Goal: Task Accomplishment & Management: Complete application form

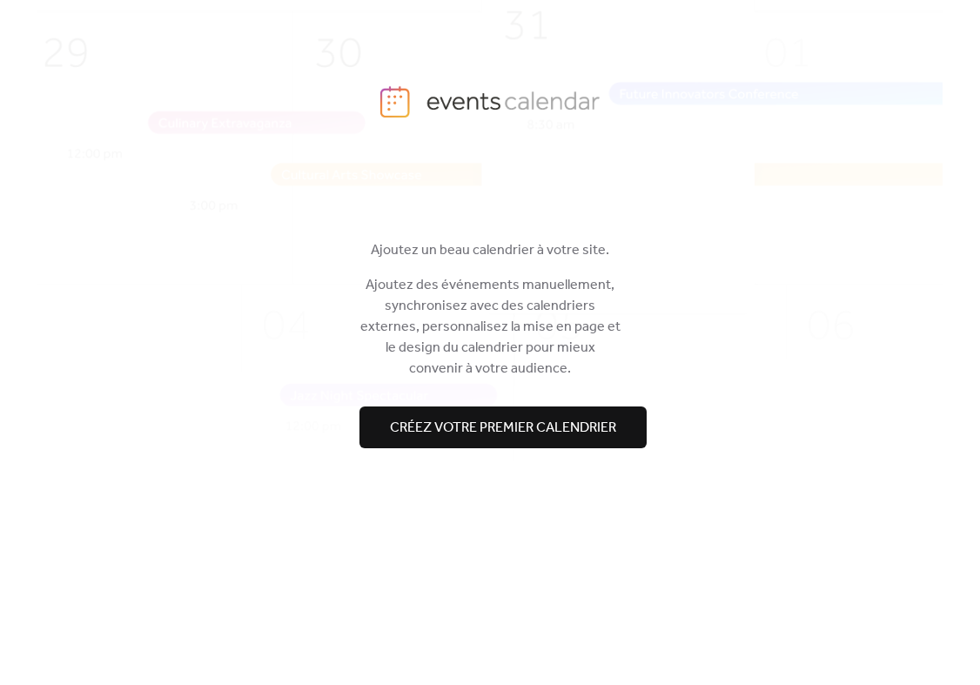
click at [395, 404] on div at bounding box center [489, 393] width 261 height 28
click at [460, 439] on span "Créez votre premier calendrier" at bounding box center [503, 428] width 226 height 21
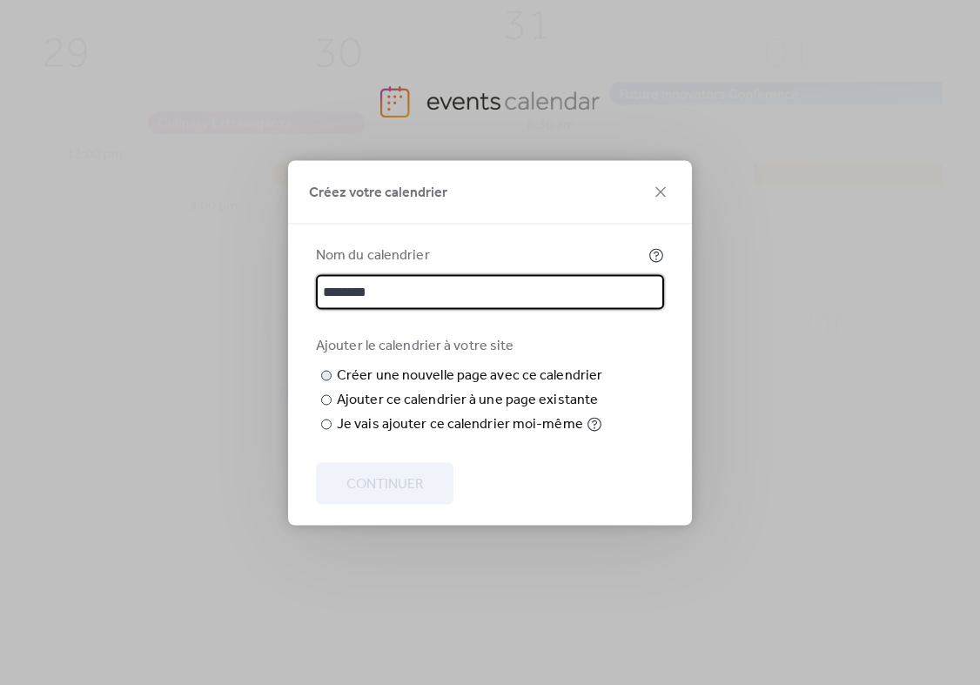
type input "********"
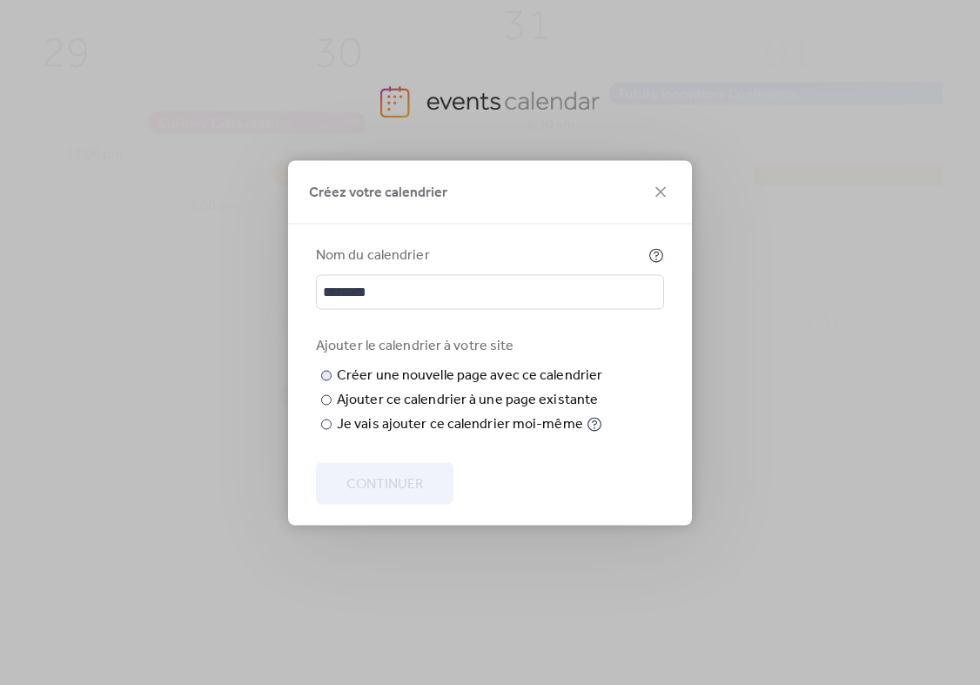
click at [0, 0] on input "text" at bounding box center [0, 0] width 0 height 0
click at [535, 410] on div "Ajouter ce calendrier à une page existante" at bounding box center [467, 399] width 261 height 21
click at [0, 0] on span "Choisir la page" at bounding box center [0, 0] width 0 height 0
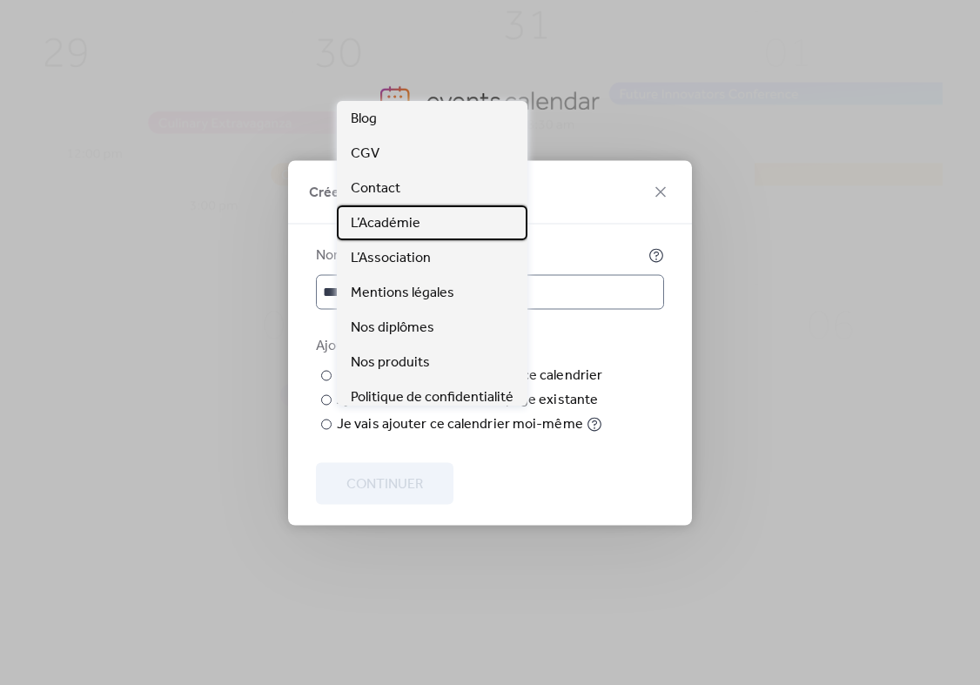
click at [417, 236] on div "L’Académie" at bounding box center [432, 222] width 191 height 35
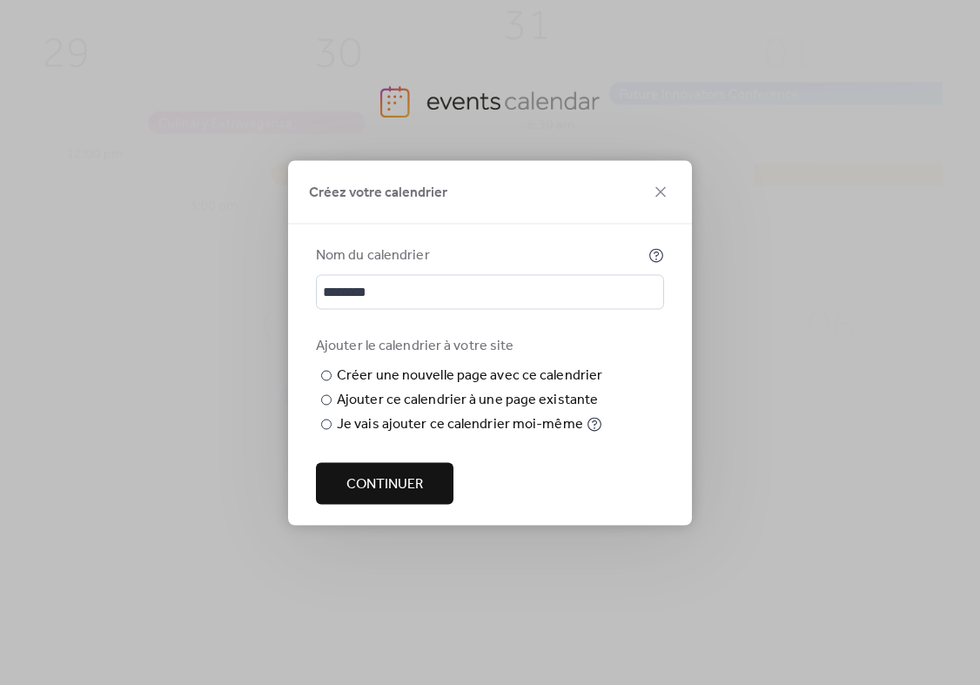
click at [403, 504] on button "Continuer" at bounding box center [385, 483] width 138 height 42
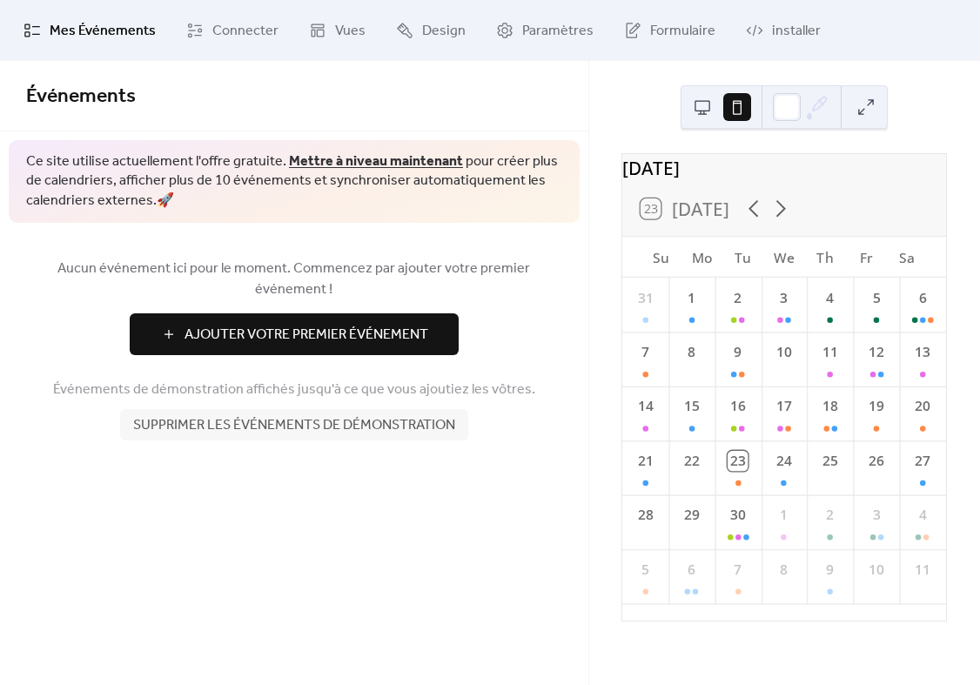
click at [391, 313] on button "Ajouter Votre Premier Événement" at bounding box center [294, 334] width 329 height 42
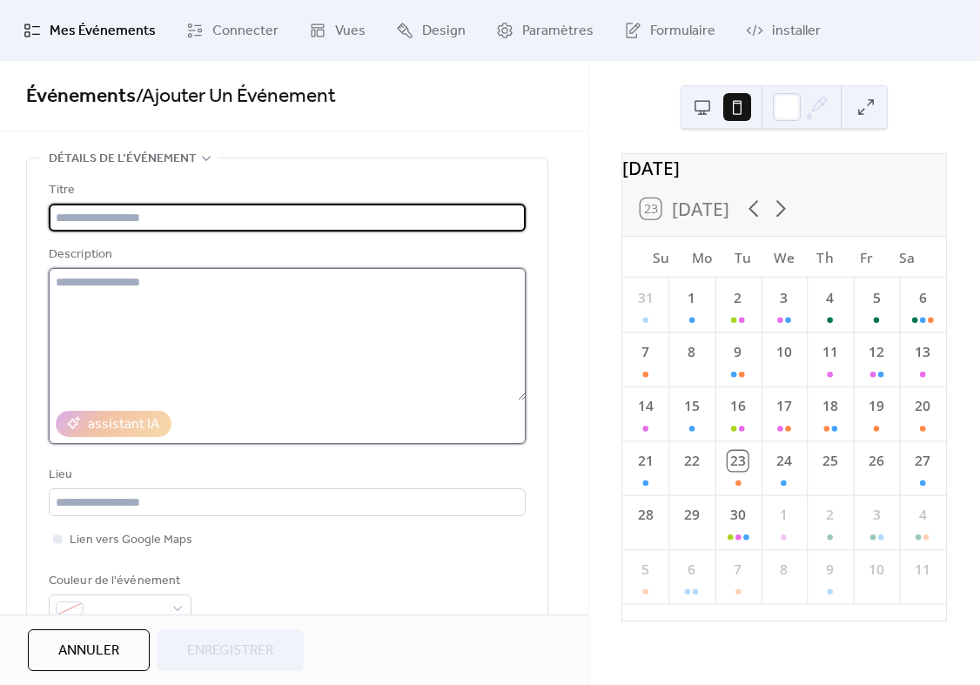
click at [345, 283] on textarea at bounding box center [287, 334] width 477 height 132
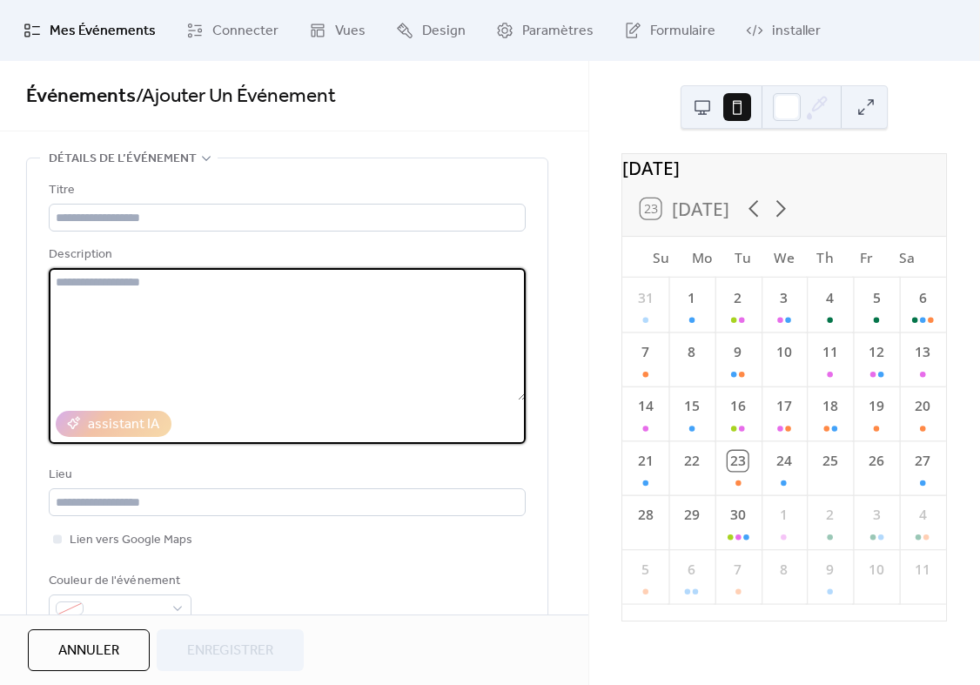
paste textarea "**********"
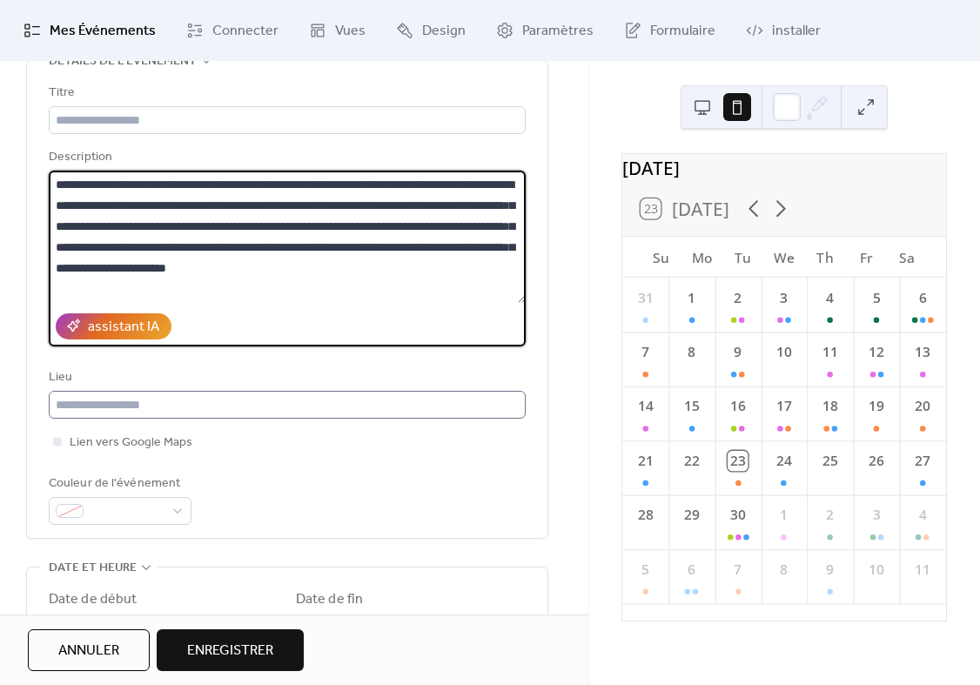
scroll to position [111, 0]
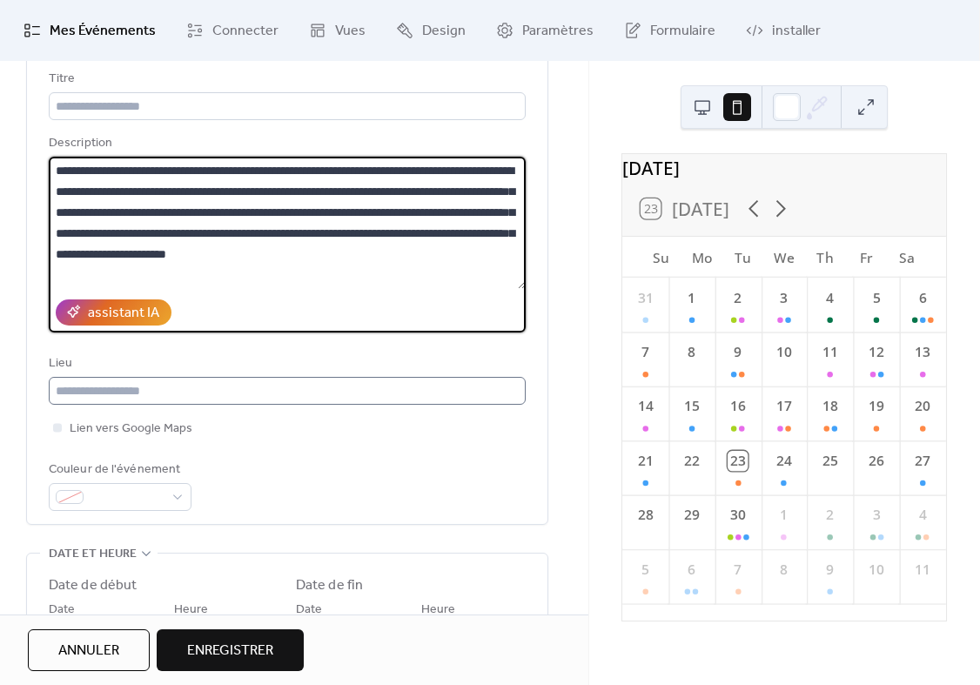
type textarea "**********"
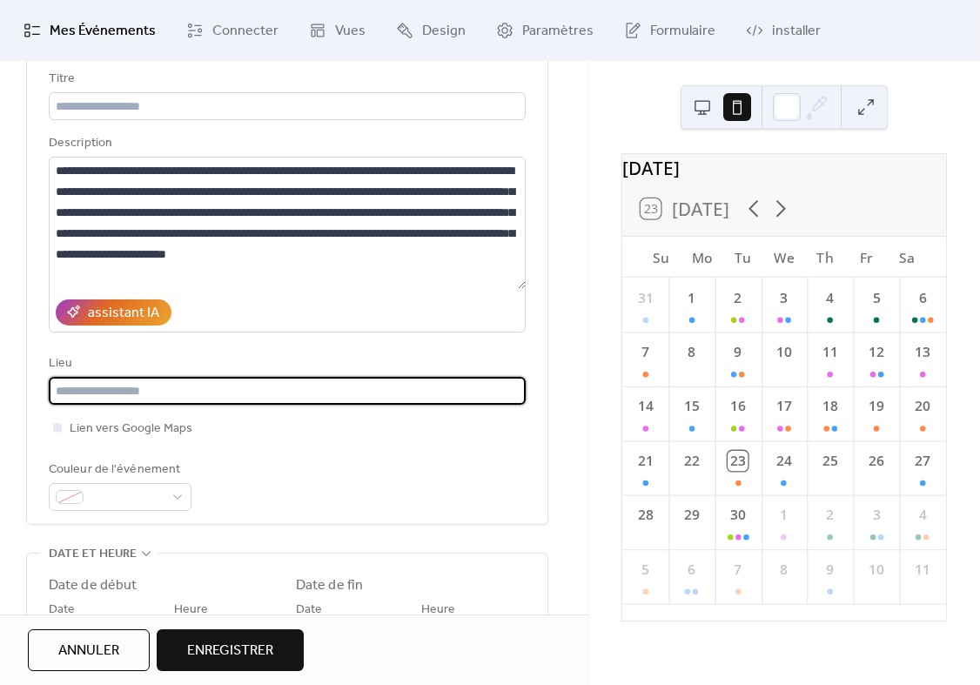
click at [167, 405] on input "text" at bounding box center [287, 391] width 477 height 28
type input "*"
type input "********"
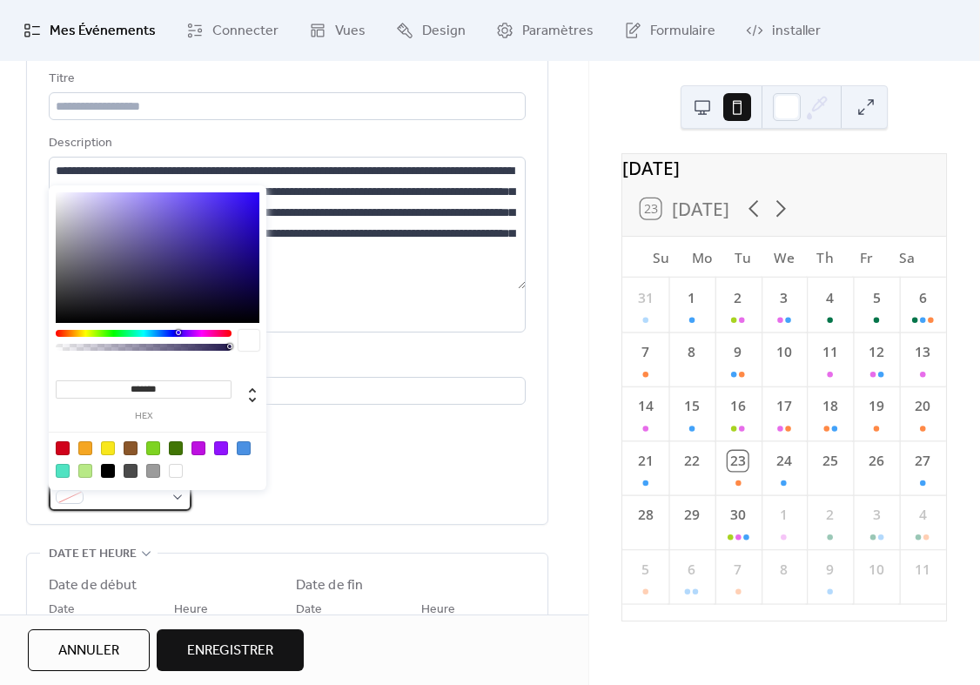
click at [127, 494] on span at bounding box center [127, 497] width 73 height 21
click at [145, 385] on input "*******" at bounding box center [144, 389] width 176 height 18
click at [149, 384] on input "*******" at bounding box center [144, 389] width 176 height 18
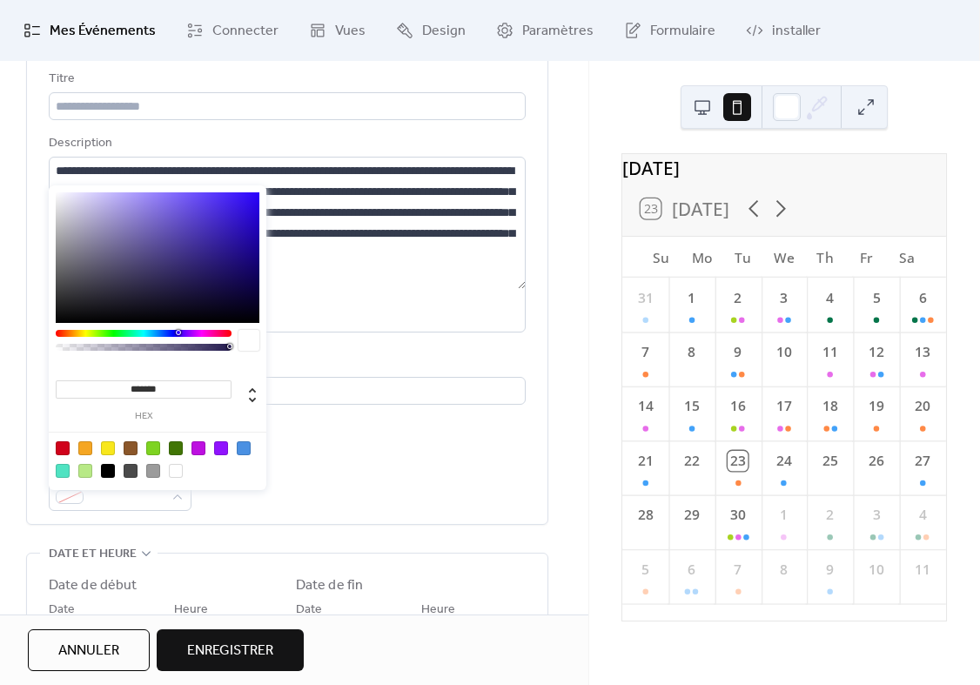
paste input
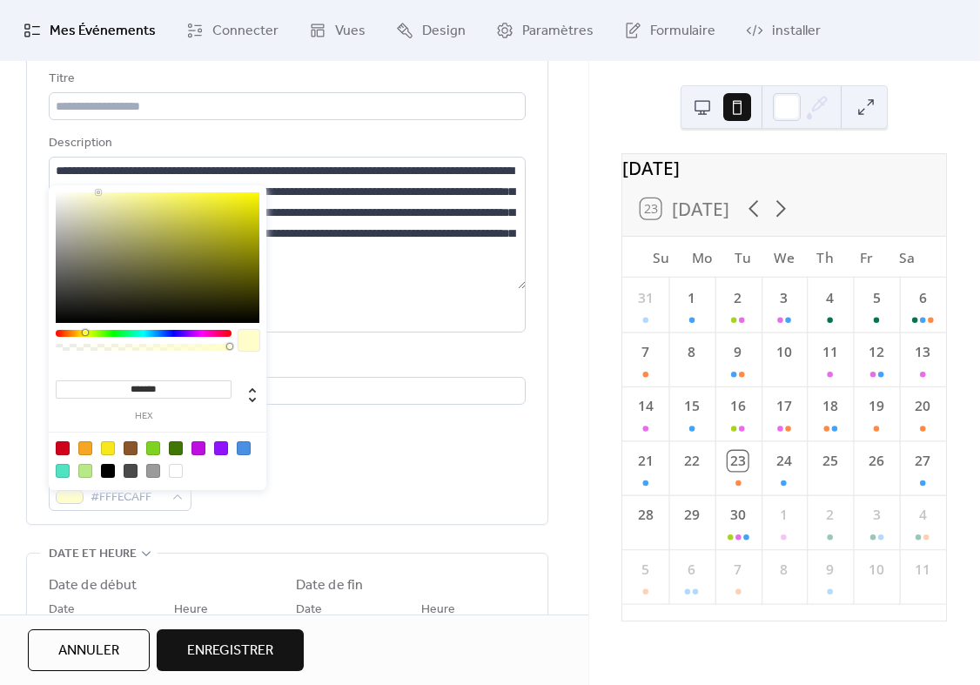
type input "*******"
click at [258, 419] on div at bounding box center [245, 397] width 28 height 47
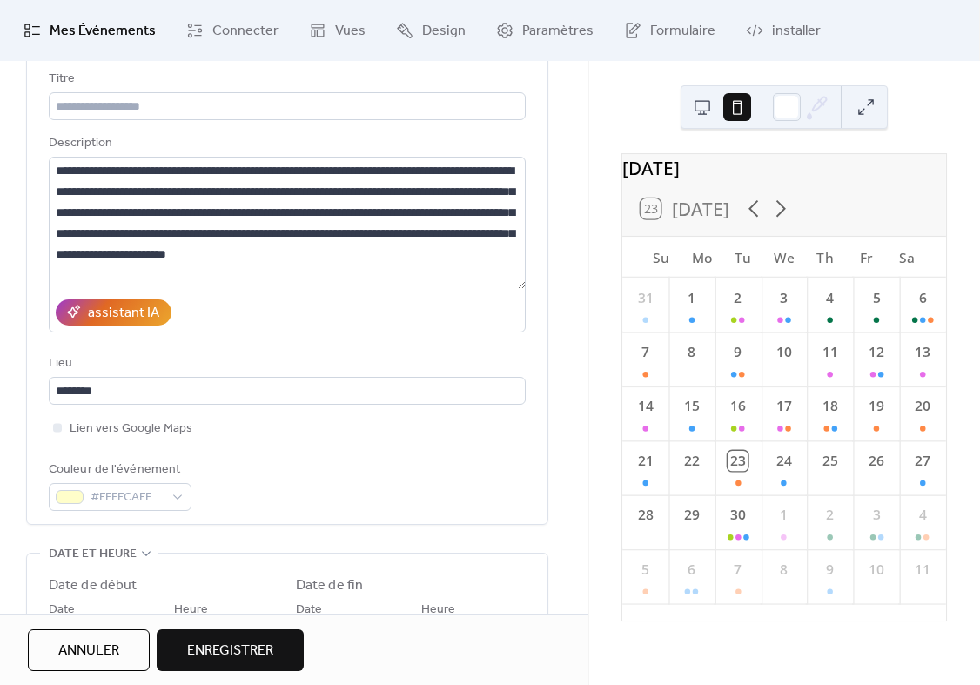
click at [332, 451] on div "**********" at bounding box center [287, 290] width 477 height 442
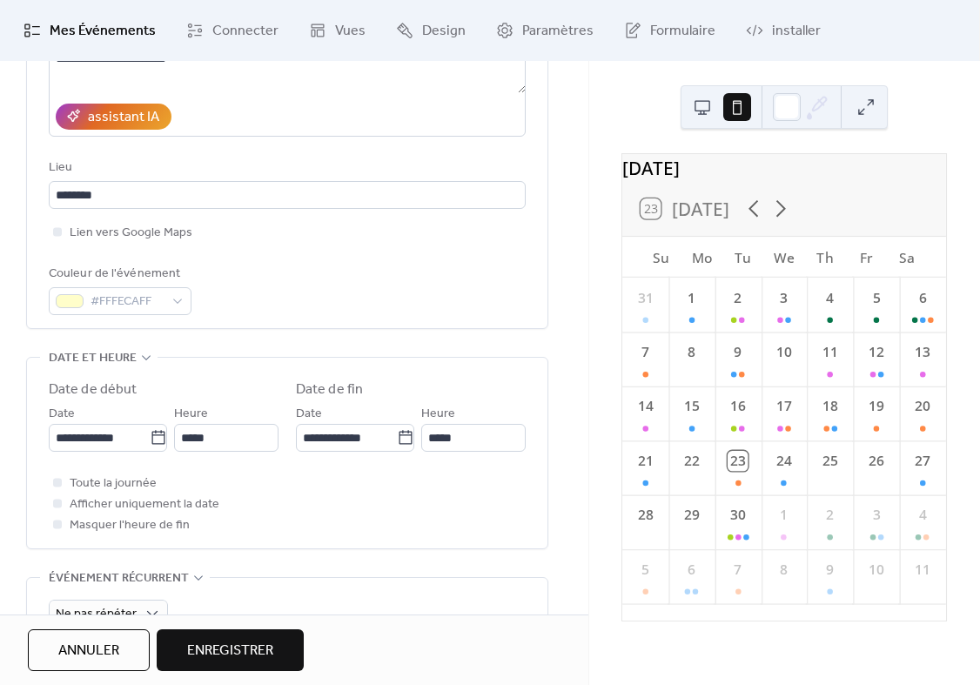
scroll to position [310, 0]
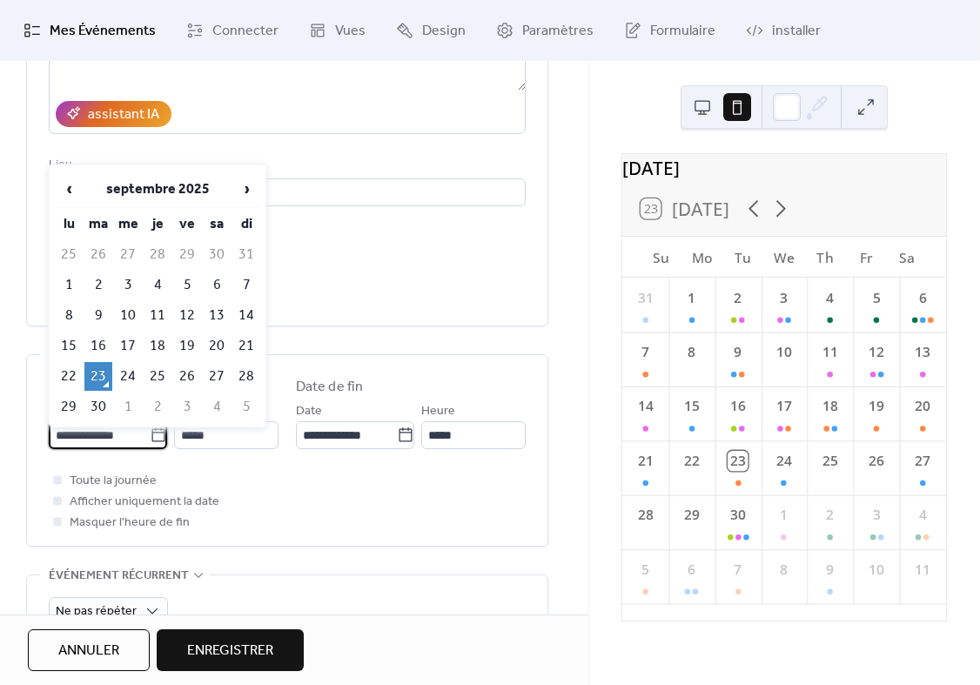
click at [115, 434] on input "**********" at bounding box center [99, 435] width 101 height 28
click at [183, 371] on td "26" at bounding box center [187, 376] width 28 height 29
type input "**********"
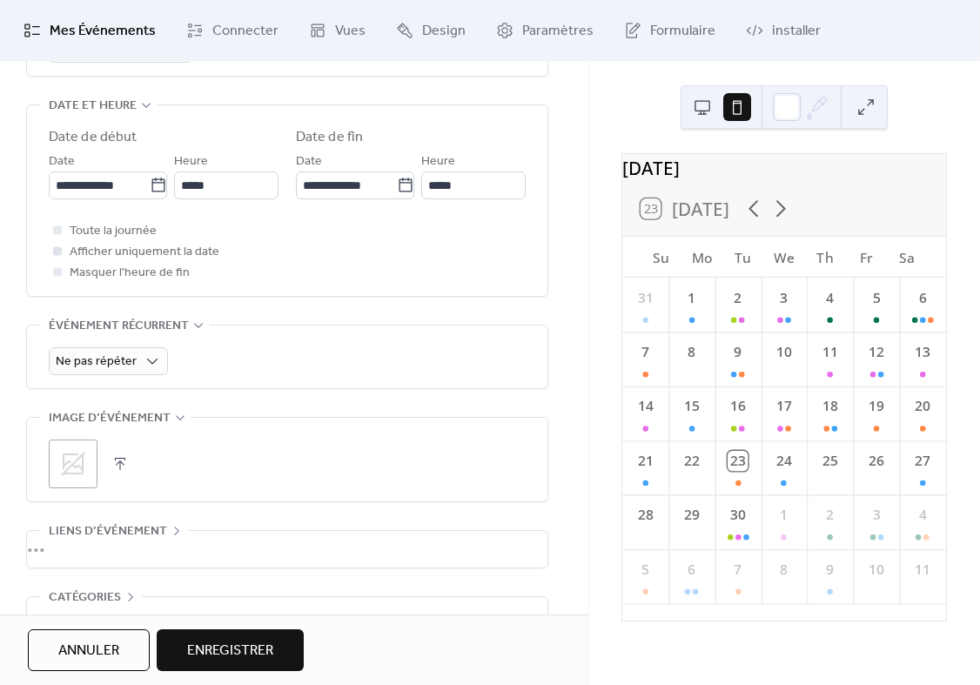
scroll to position [560, 0]
click at [134, 374] on div "Ne pas répéter" at bounding box center [108, 360] width 119 height 28
click at [269, 374] on div "Ne pas répéter" at bounding box center [287, 360] width 477 height 28
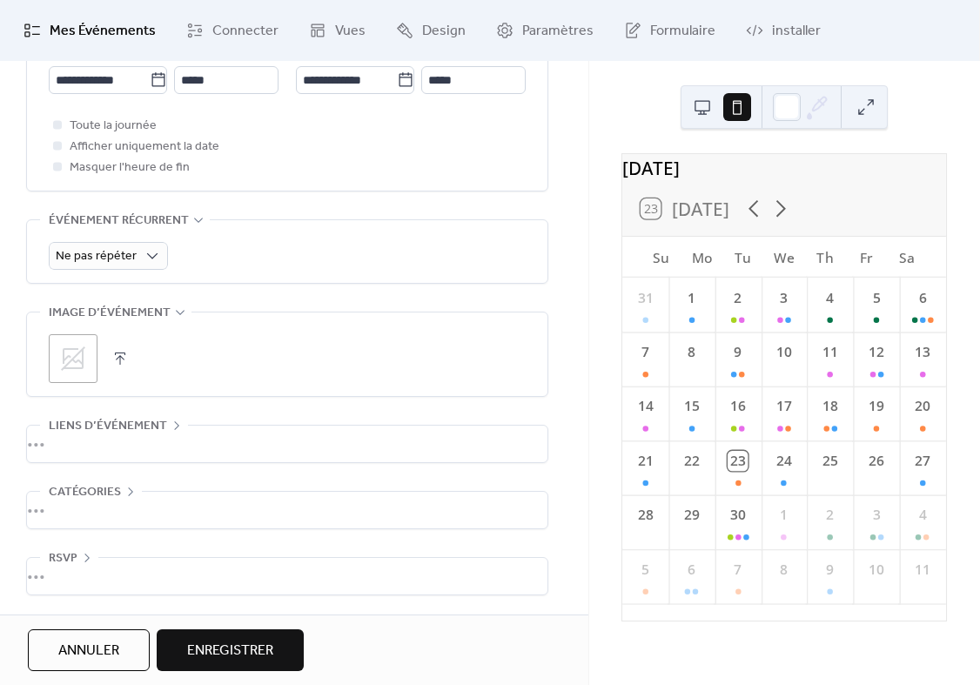
scroll to position [679, 0]
click at [79, 360] on icon at bounding box center [73, 359] width 28 height 28
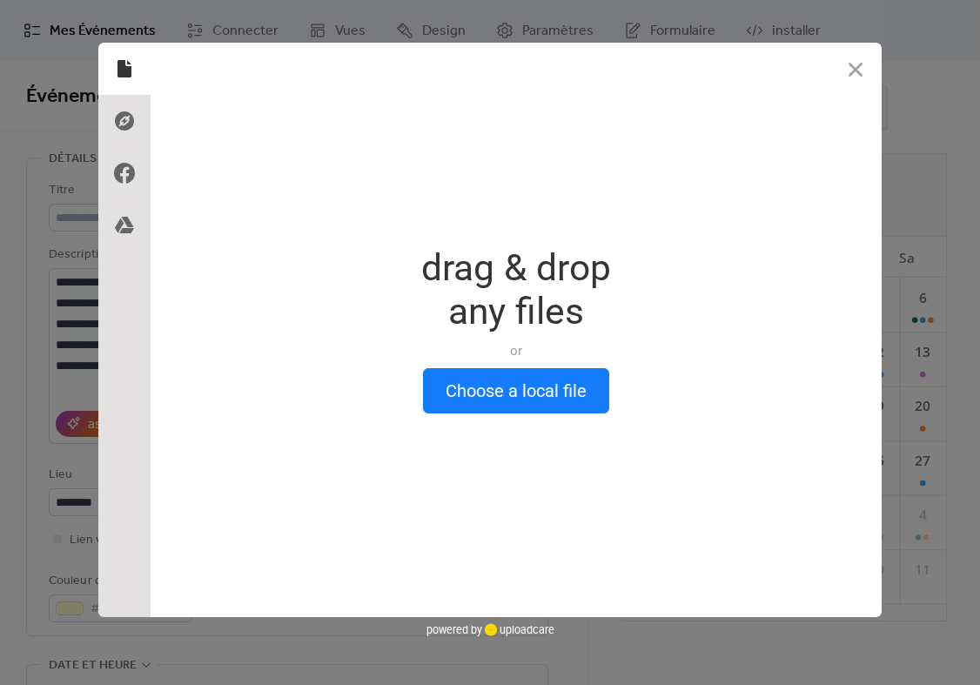
scroll to position [0, 0]
click at [527, 382] on button "Choose a local file" at bounding box center [516, 390] width 186 height 45
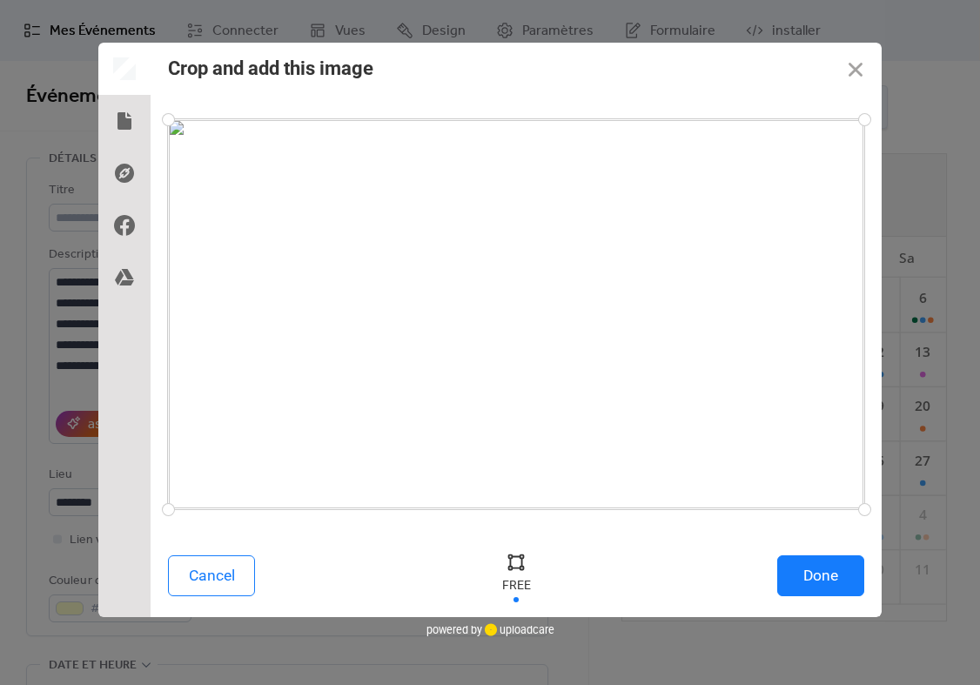
click at [501, 432] on div at bounding box center [516, 314] width 696 height 390
click at [216, 589] on button "Cancel" at bounding box center [211, 575] width 87 height 41
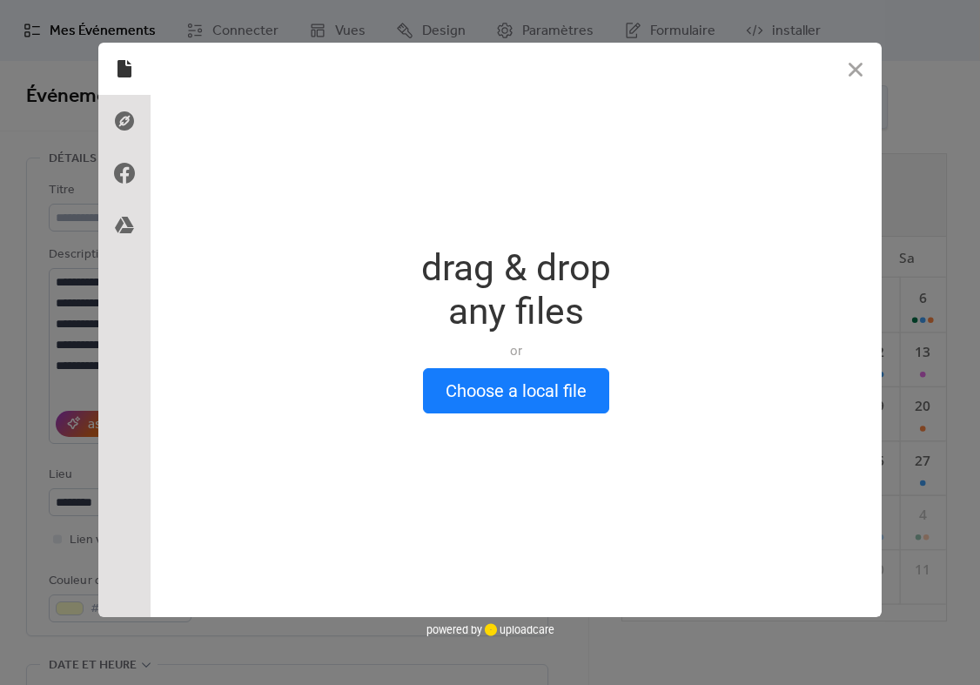
click at [520, 414] on div "Drop a file here drag & drop any files or Upload files from your computer Choos…" at bounding box center [516, 330] width 731 height 574
click at [520, 406] on button "Choose a local file" at bounding box center [516, 390] width 186 height 45
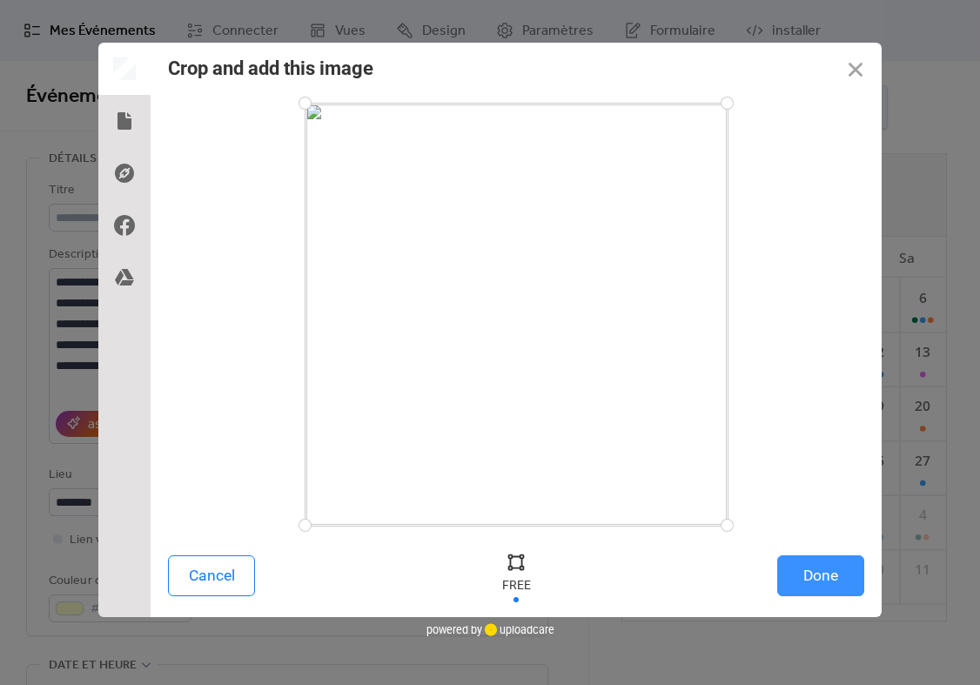
click at [813, 580] on button "Done" at bounding box center [820, 575] width 87 height 41
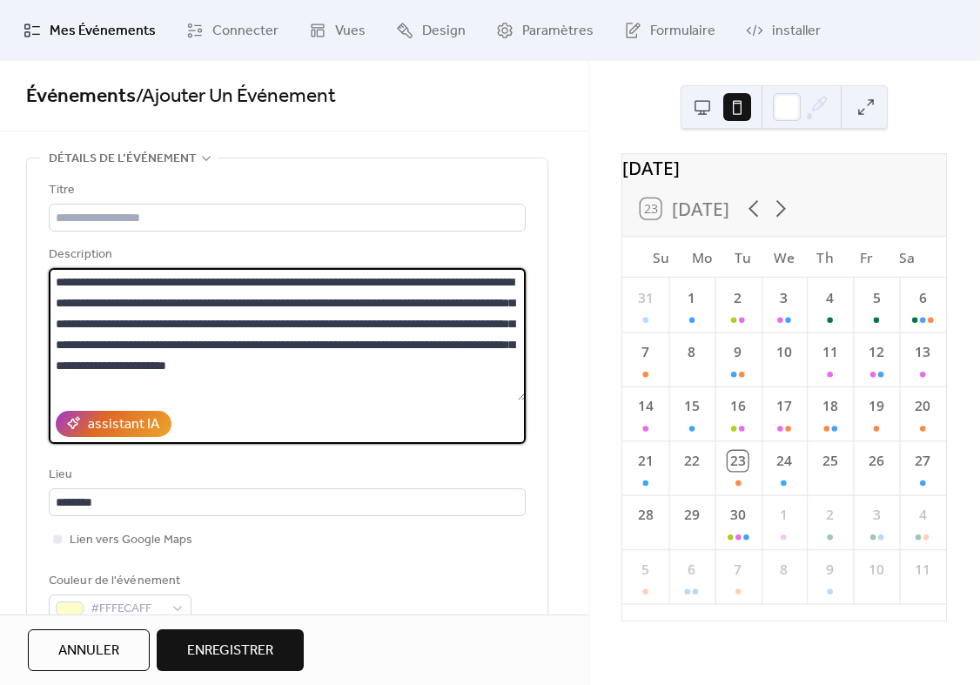
drag, startPoint x: 53, startPoint y: 279, endPoint x: 172, endPoint y: 283, distance: 119.3
click at [172, 283] on textarea "**********" at bounding box center [287, 334] width 477 height 132
drag, startPoint x: 198, startPoint y: 281, endPoint x: 40, endPoint y: 280, distance: 157.5
click at [40, 280] on div "**********" at bounding box center [287, 396] width 520 height 477
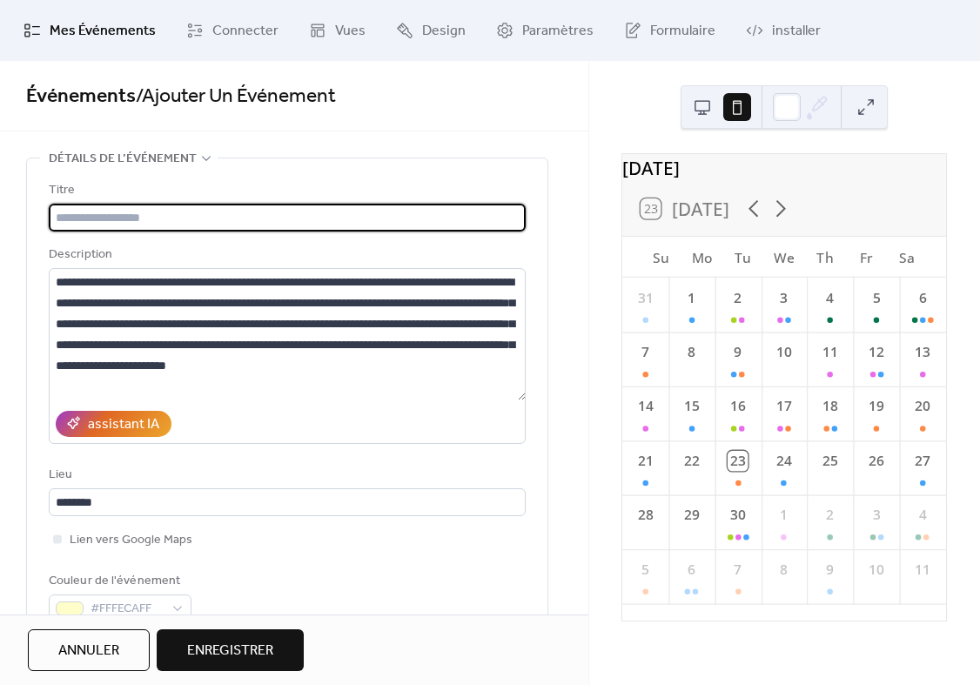
click at [95, 207] on input "text" at bounding box center [287, 218] width 477 height 28
paste input "**********"
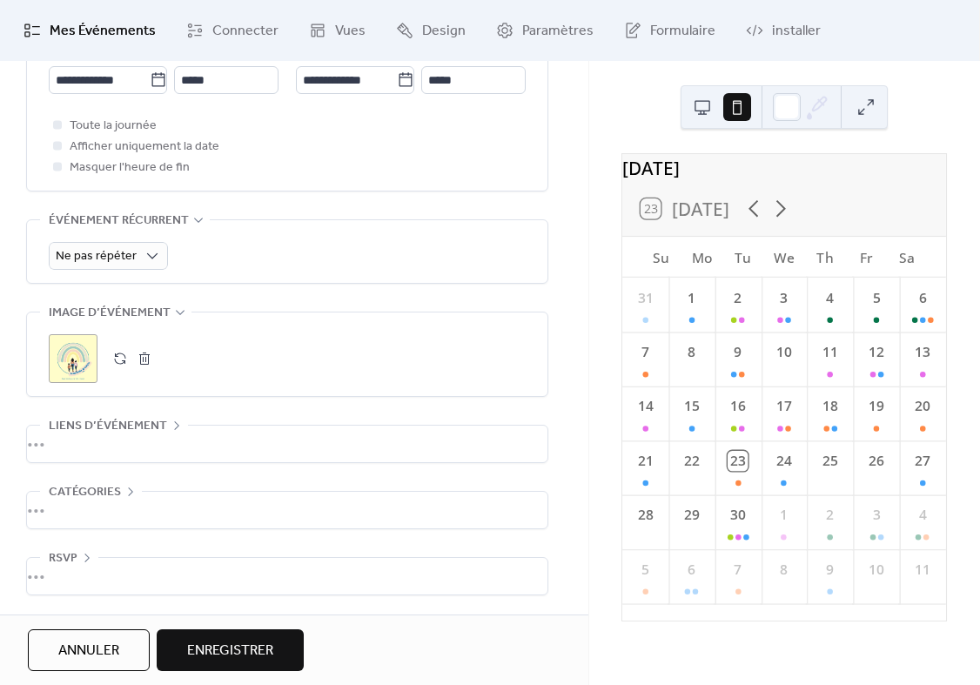
scroll to position [679, 0]
type input "**********"
click at [151, 508] on div "•••" at bounding box center [287, 510] width 520 height 37
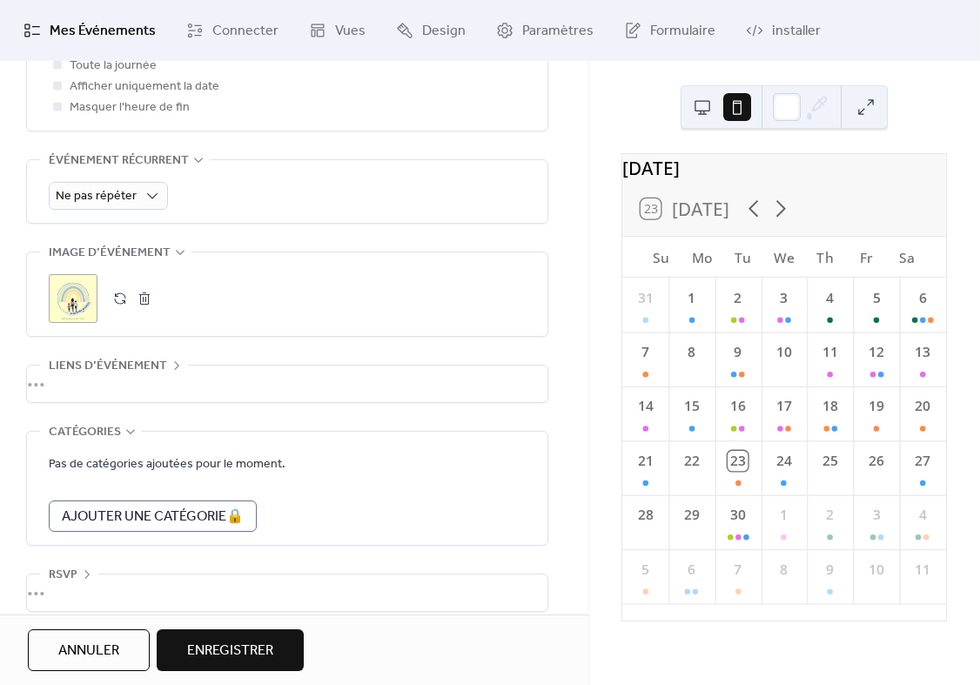
scroll to position [726, 0]
click at [208, 647] on span "Enregistrer" at bounding box center [230, 651] width 86 height 21
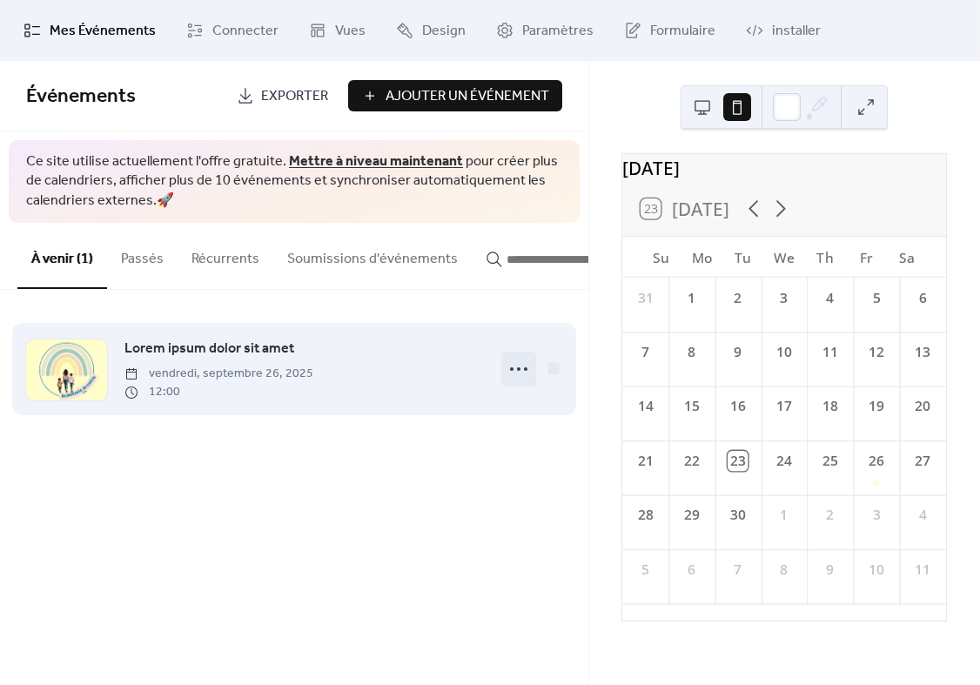
click at [510, 375] on icon at bounding box center [519, 369] width 28 height 28
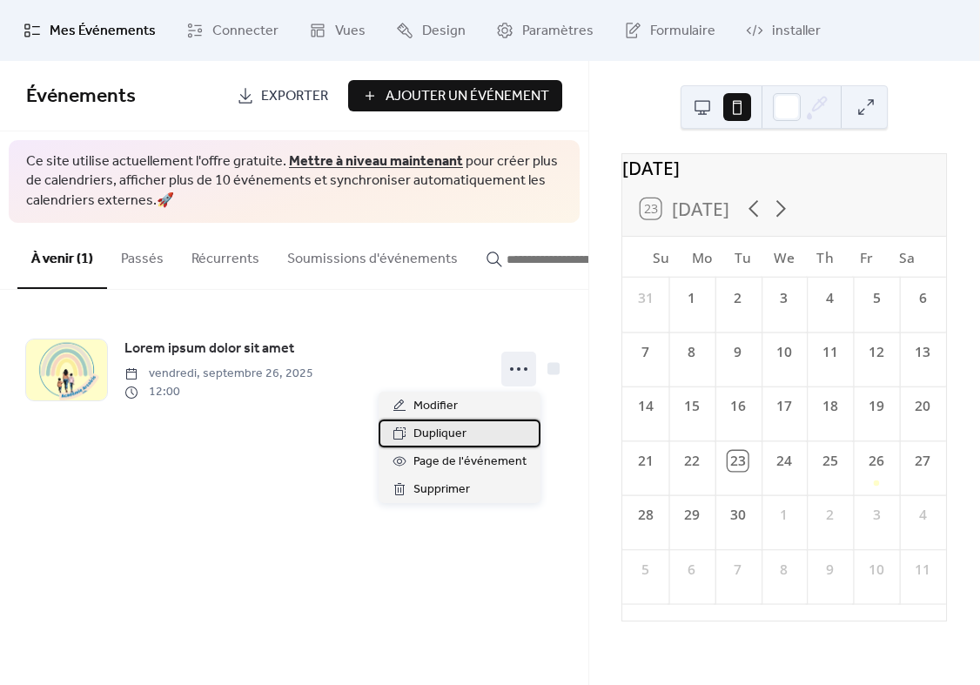
click at [452, 445] on div "Dupliquer" at bounding box center [460, 433] width 162 height 28
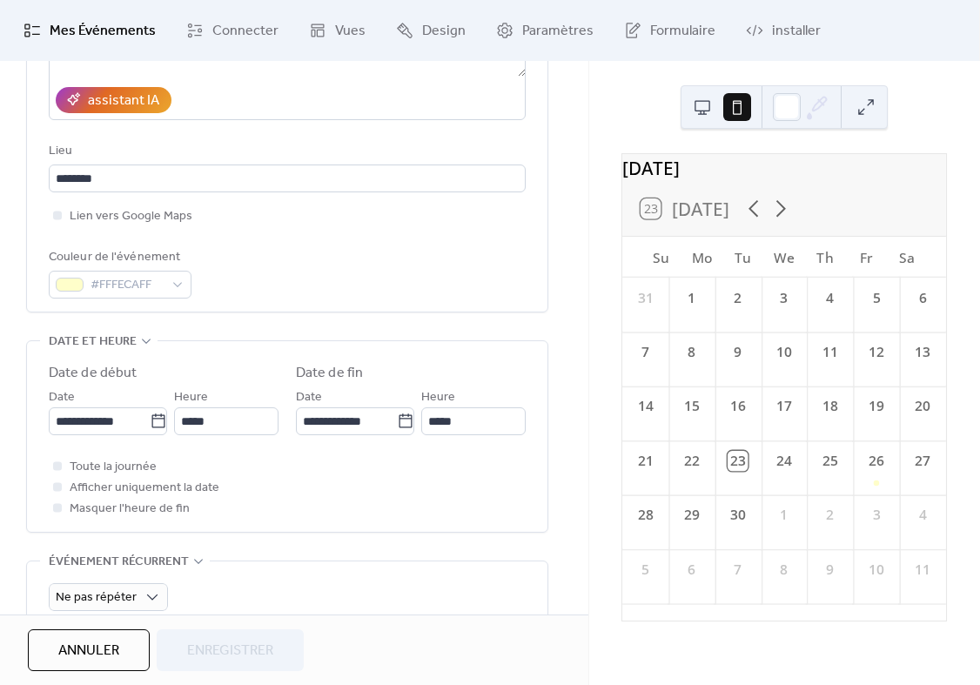
scroll to position [326, 0]
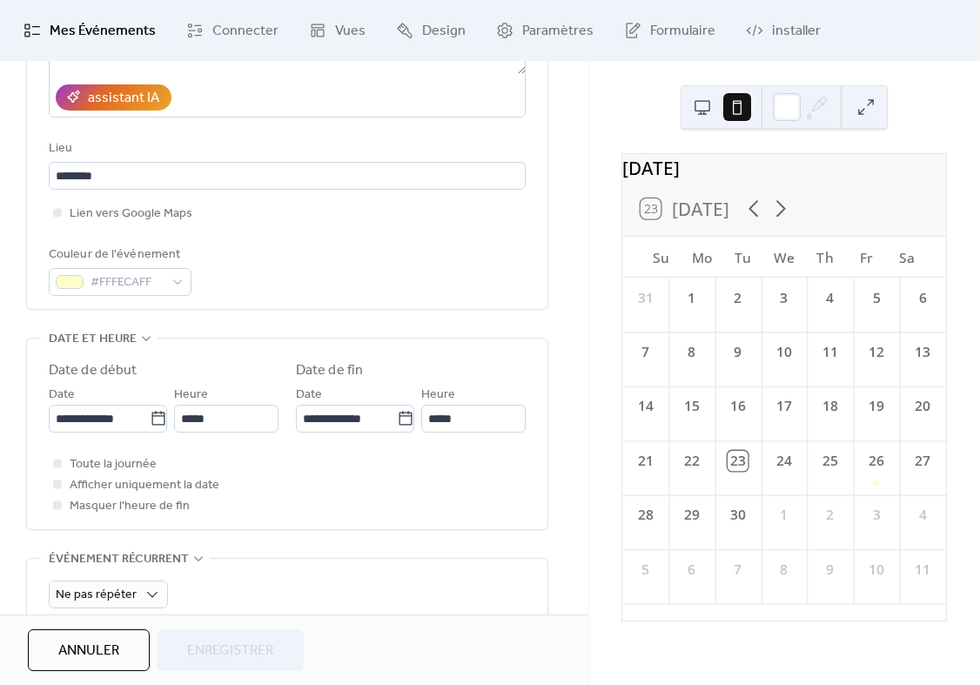
click at [125, 197] on div "**********" at bounding box center [287, 75] width 477 height 442
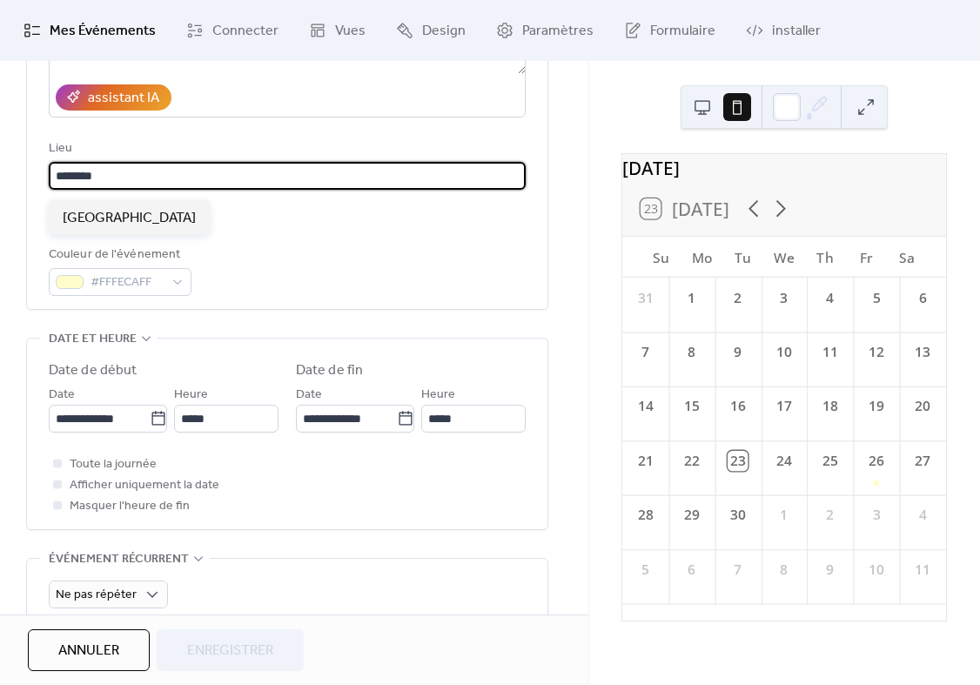
click at [125, 168] on input "********" at bounding box center [287, 176] width 477 height 28
click at [124, 178] on input "********" at bounding box center [287, 176] width 477 height 28
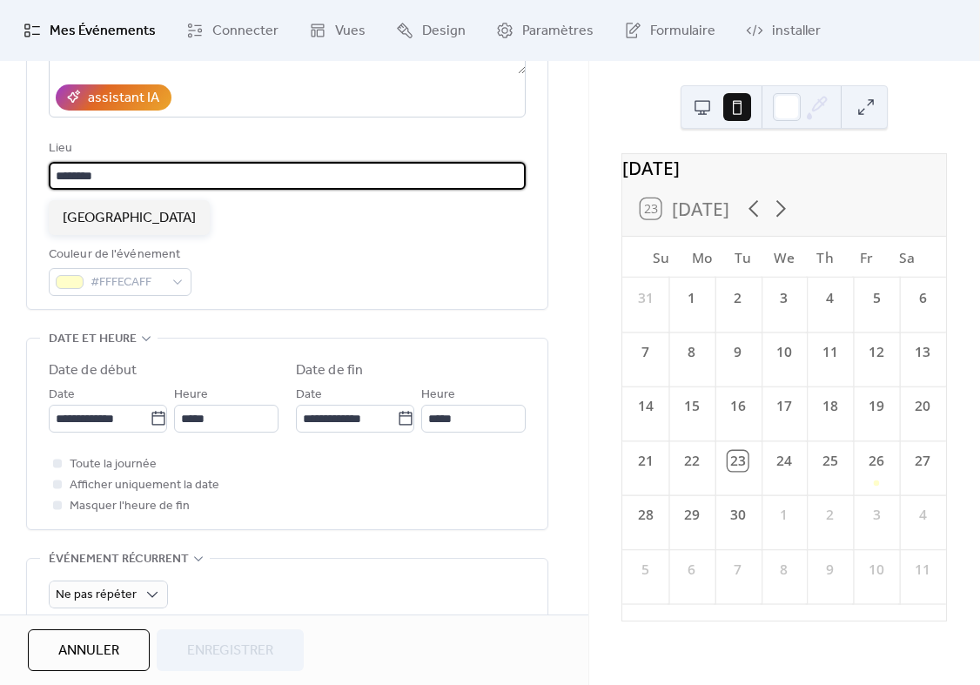
click at [124, 178] on input "********" at bounding box center [287, 176] width 477 height 28
click at [667, 30] on span "Formulaire" at bounding box center [682, 31] width 65 height 21
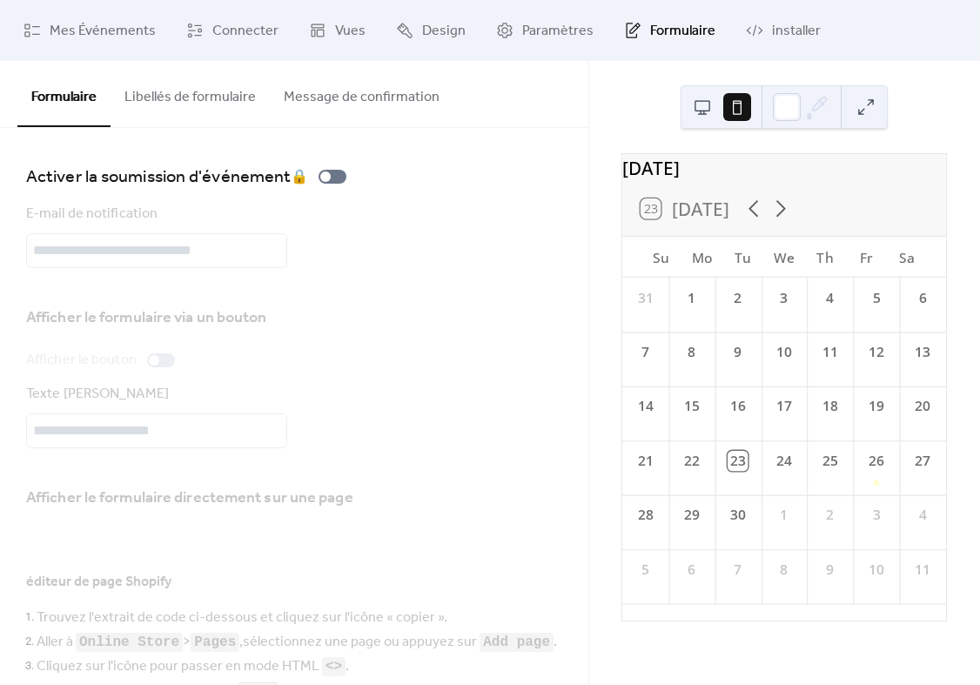
click at [205, 98] on button "Libellés de formulaire" at bounding box center [190, 93] width 159 height 64
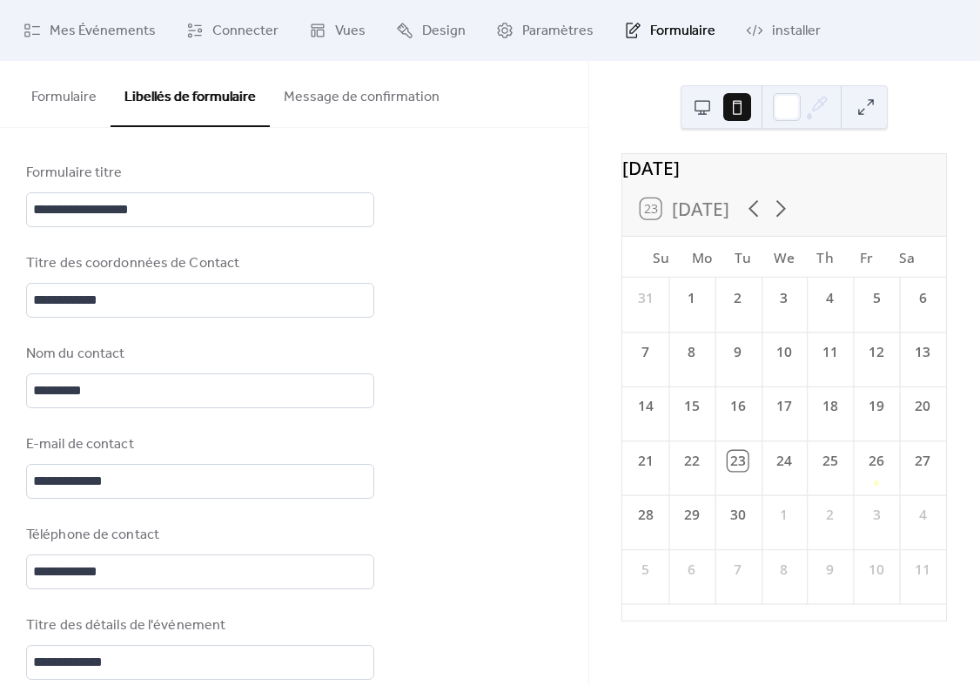
click at [294, 98] on button "Message de confirmation" at bounding box center [362, 93] width 184 height 64
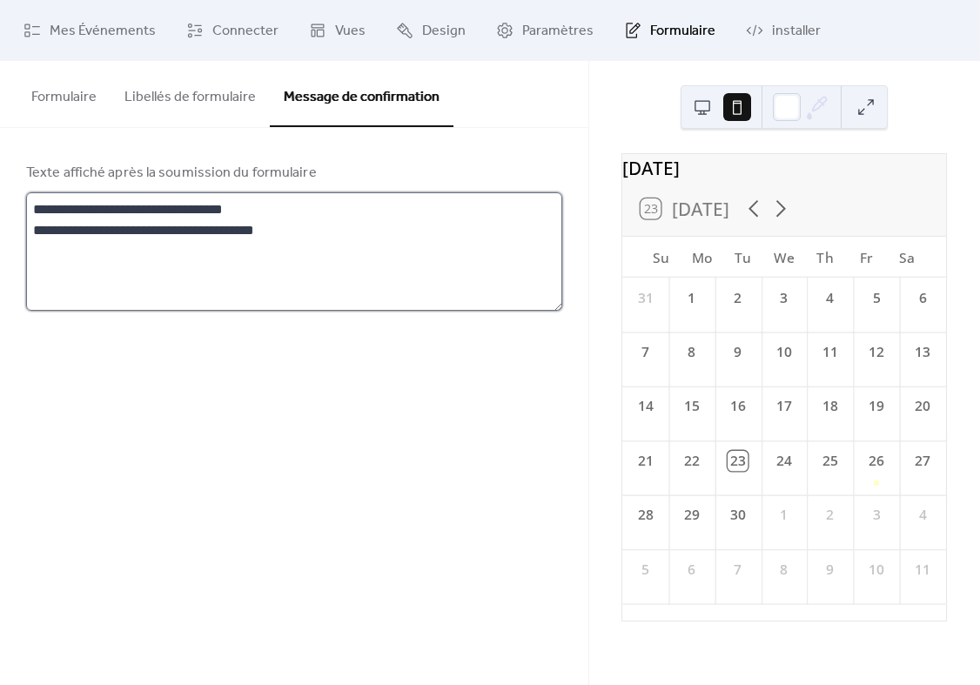
click at [211, 211] on textarea "**********" at bounding box center [294, 251] width 536 height 118
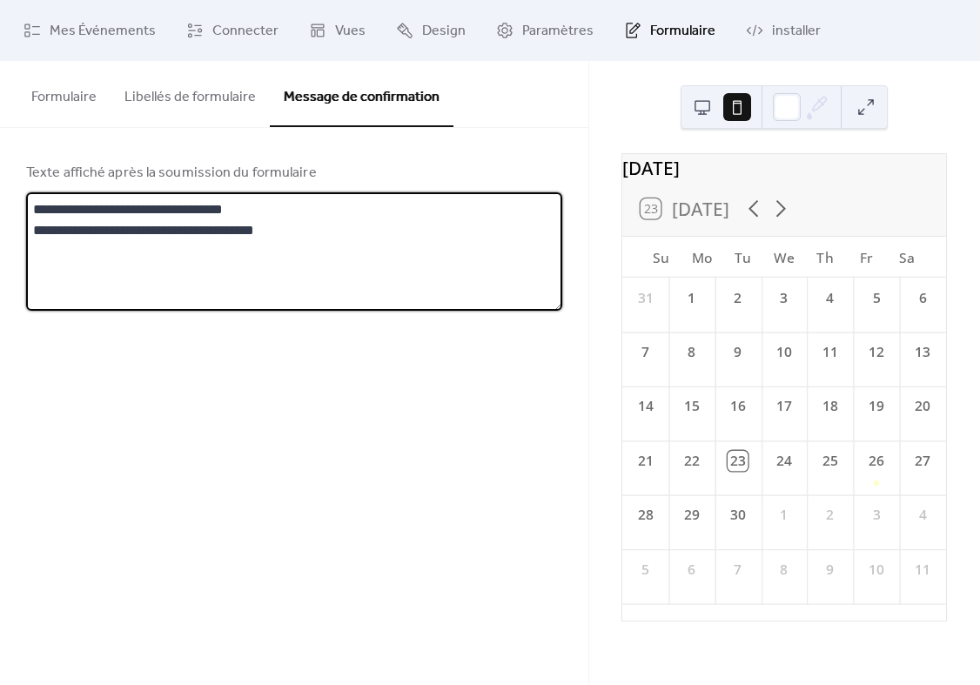
click at [211, 211] on textarea "**********" at bounding box center [294, 251] width 536 height 118
drag, startPoint x: 190, startPoint y: 211, endPoint x: 294, endPoint y: 233, distance: 106.7
click at [294, 233] on textarea "**********" at bounding box center [294, 251] width 536 height 118
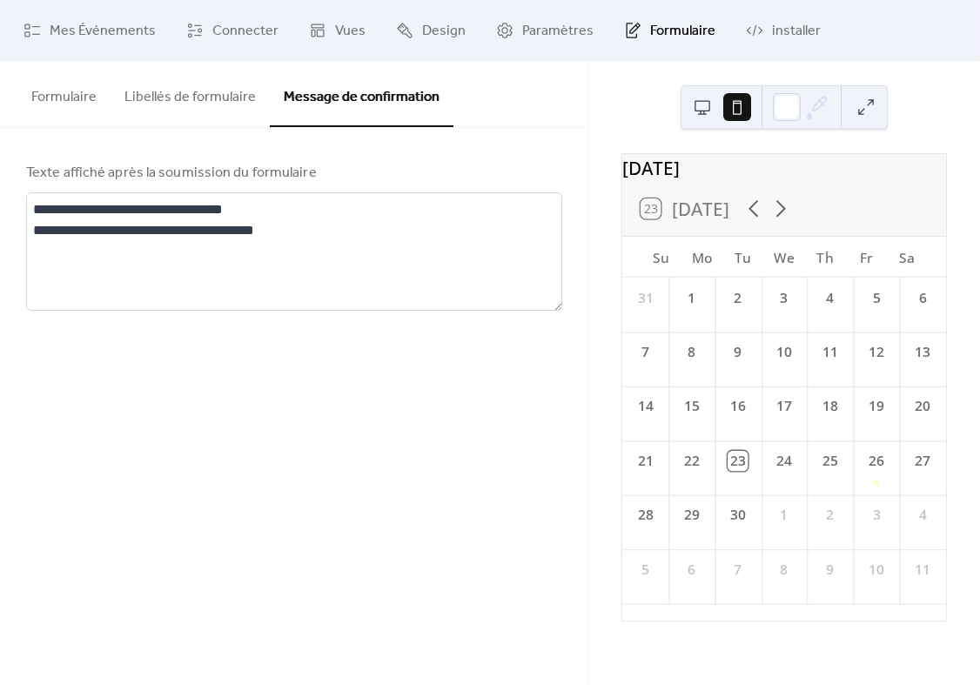
click at [465, 120] on div "Formulaire Libellés de formulaire Message de confirmation" at bounding box center [294, 94] width 588 height 67
click at [507, 35] on link "Paramètres" at bounding box center [545, 30] width 124 height 47
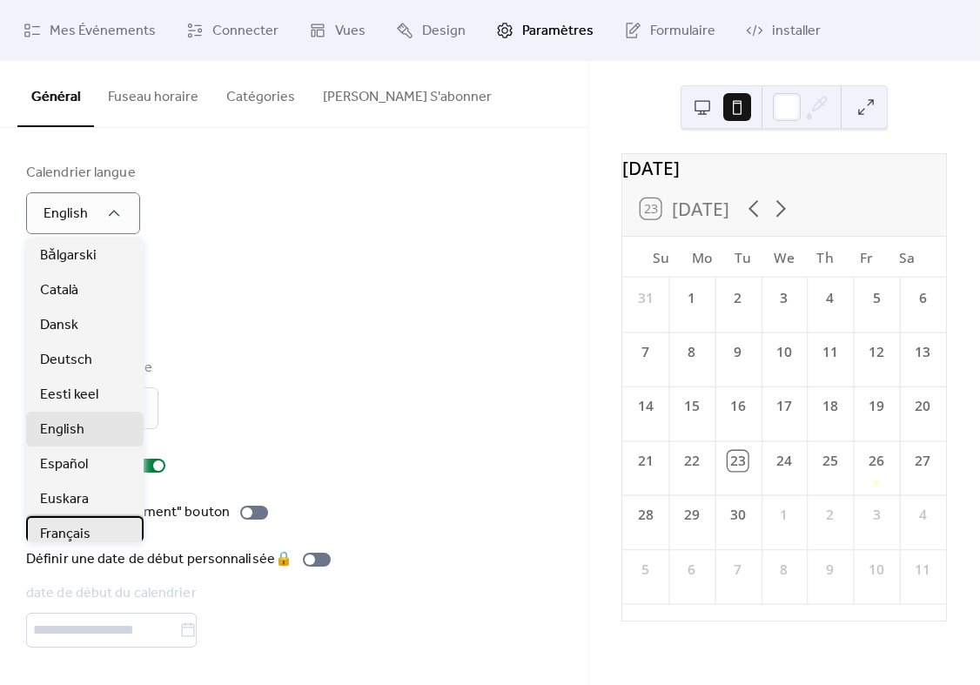
click at [70, 521] on div "Français" at bounding box center [84, 533] width 117 height 35
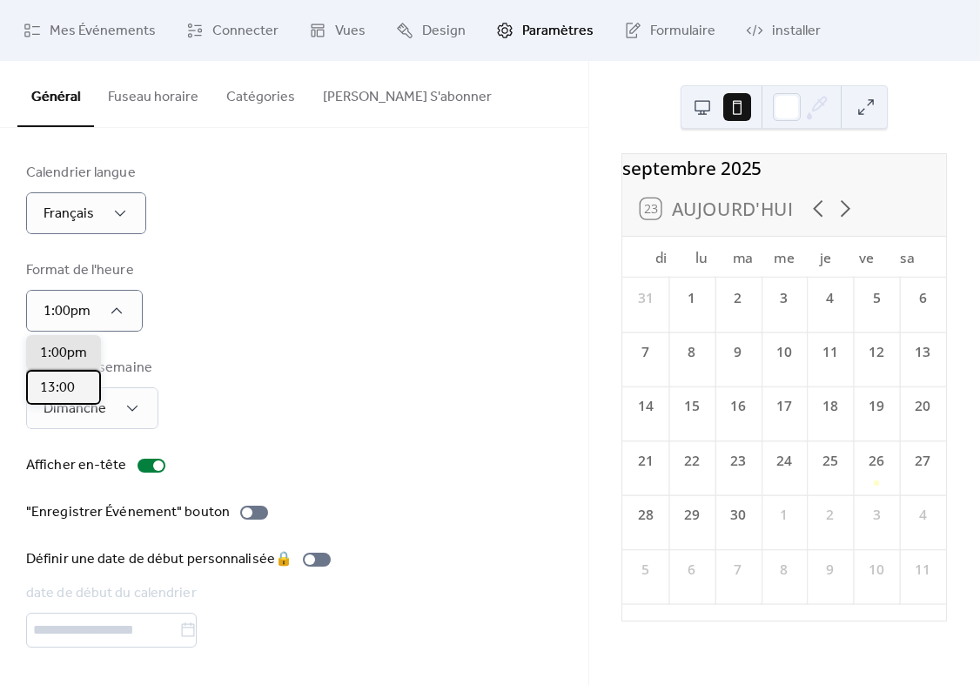
click at [84, 379] on div "13:00" at bounding box center [63, 387] width 75 height 35
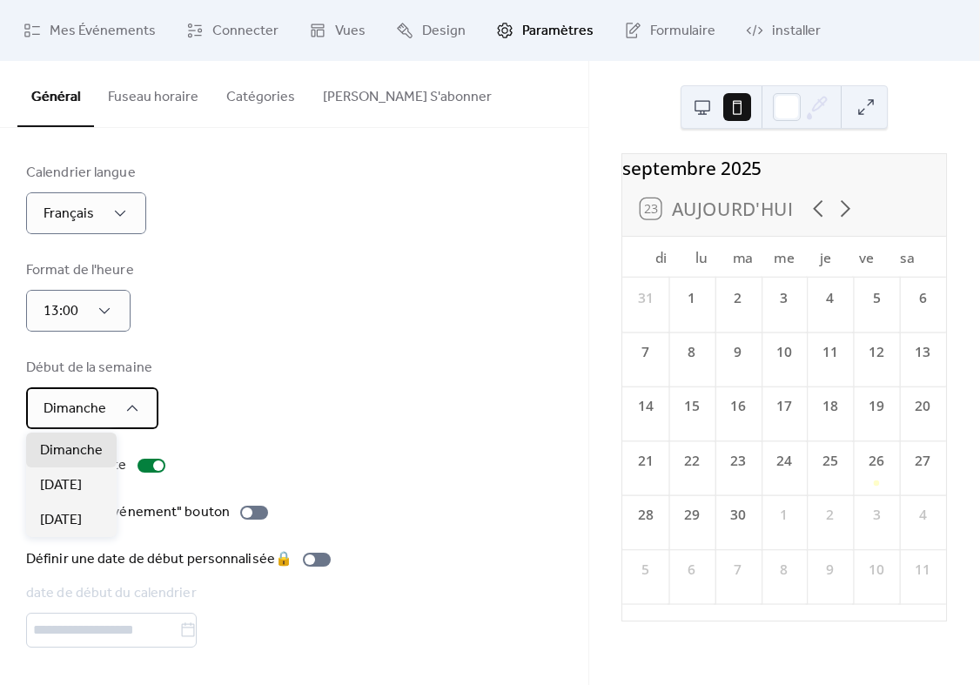
click at [115, 400] on div "Dimanche" at bounding box center [92, 408] width 132 height 42
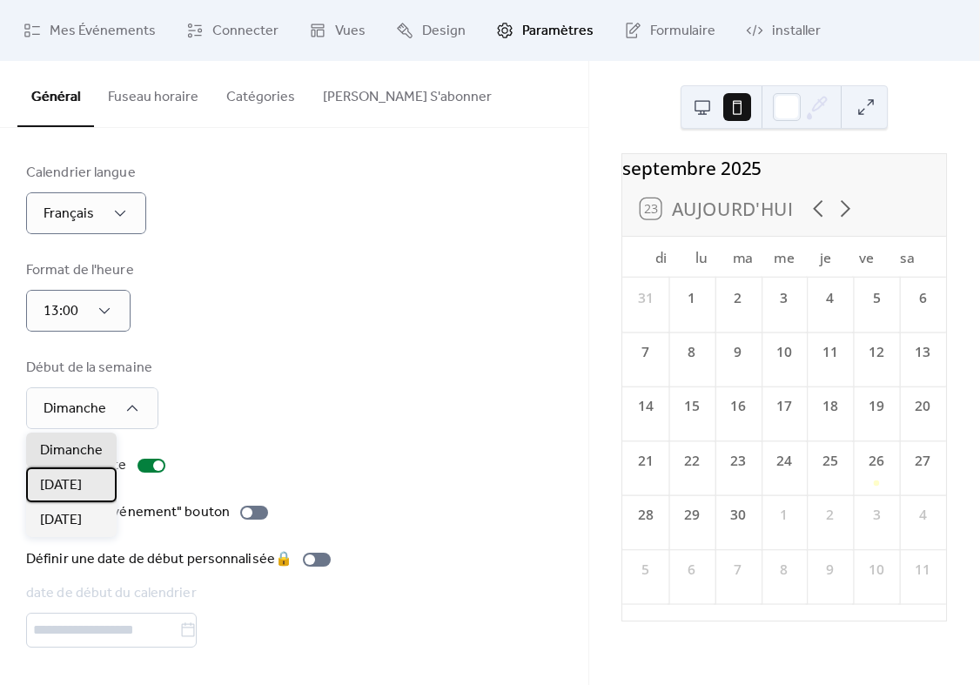
click at [68, 486] on span "[DATE]" at bounding box center [61, 485] width 42 height 21
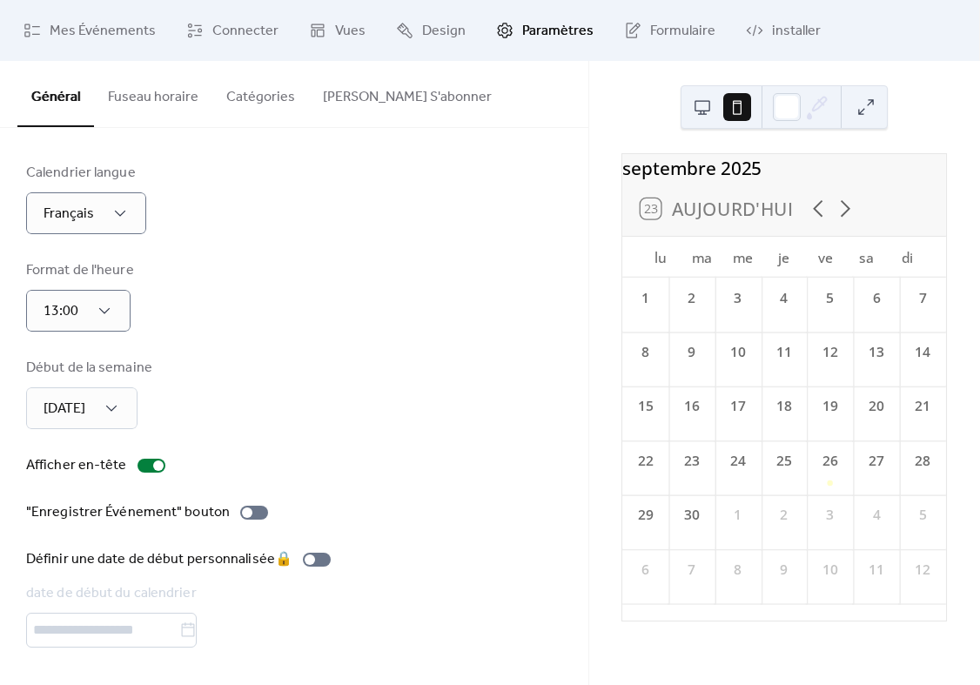
scroll to position [3, 0]
click at [245, 506] on div at bounding box center [254, 513] width 28 height 14
click at [136, 95] on button "Fuseau horaire" at bounding box center [153, 93] width 118 height 64
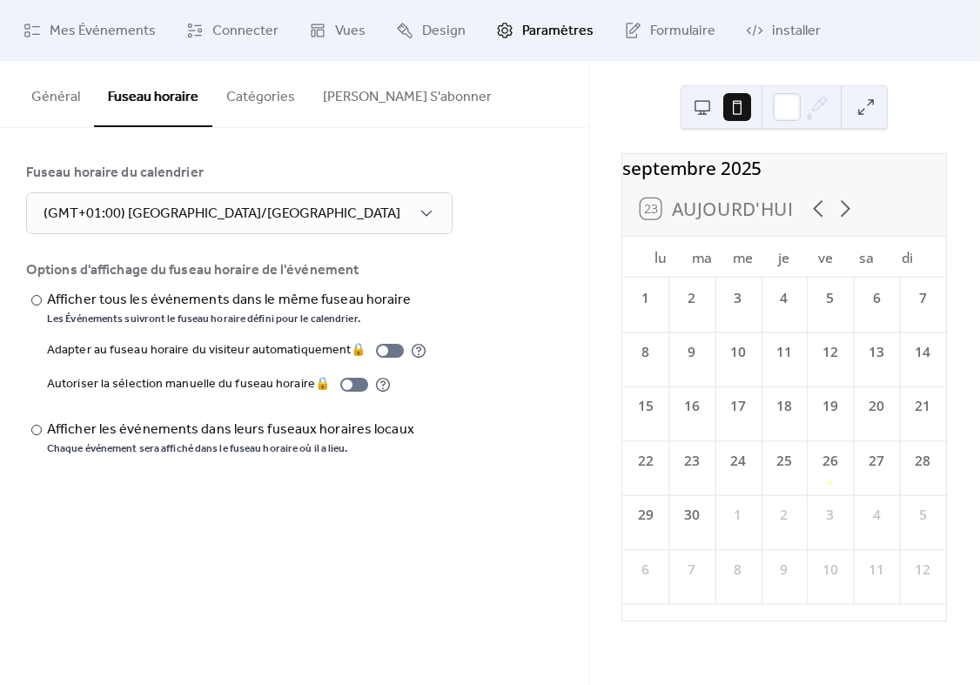
click at [244, 98] on button "Catégories" at bounding box center [260, 93] width 97 height 64
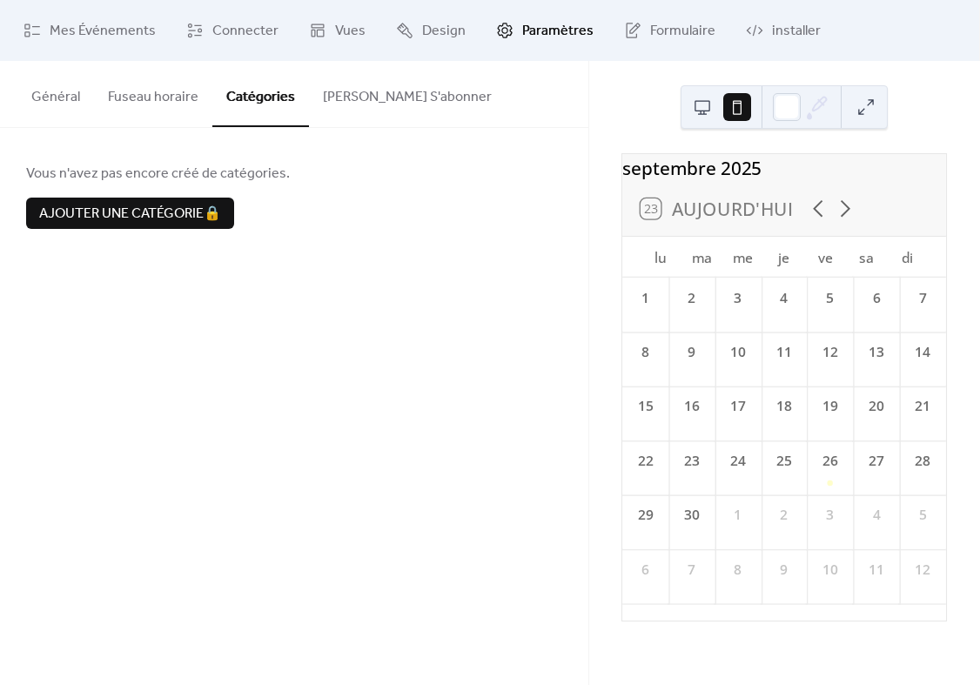
click at [339, 104] on button "[PERSON_NAME] S'abonner" at bounding box center [407, 93] width 197 height 64
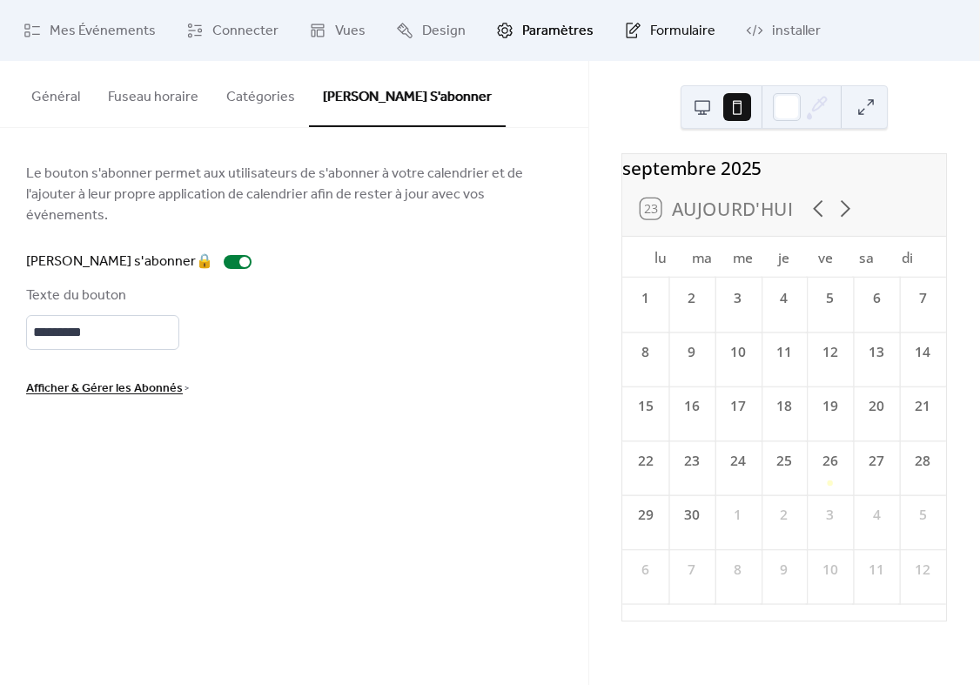
click at [650, 34] on span "Formulaire" at bounding box center [682, 31] width 65 height 21
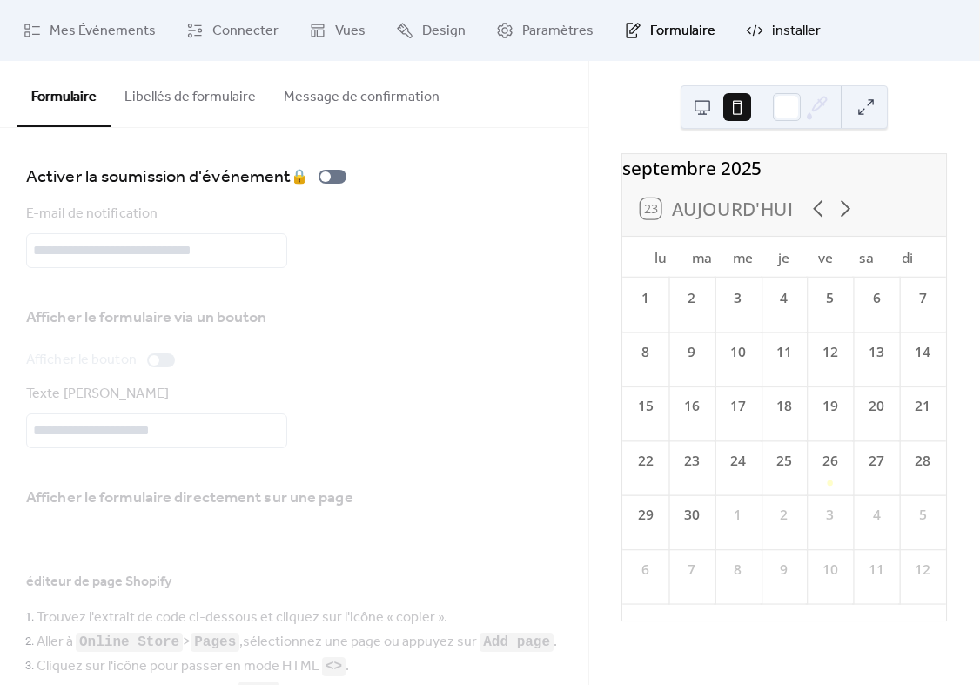
click at [772, 37] on span "installer" at bounding box center [796, 31] width 49 height 21
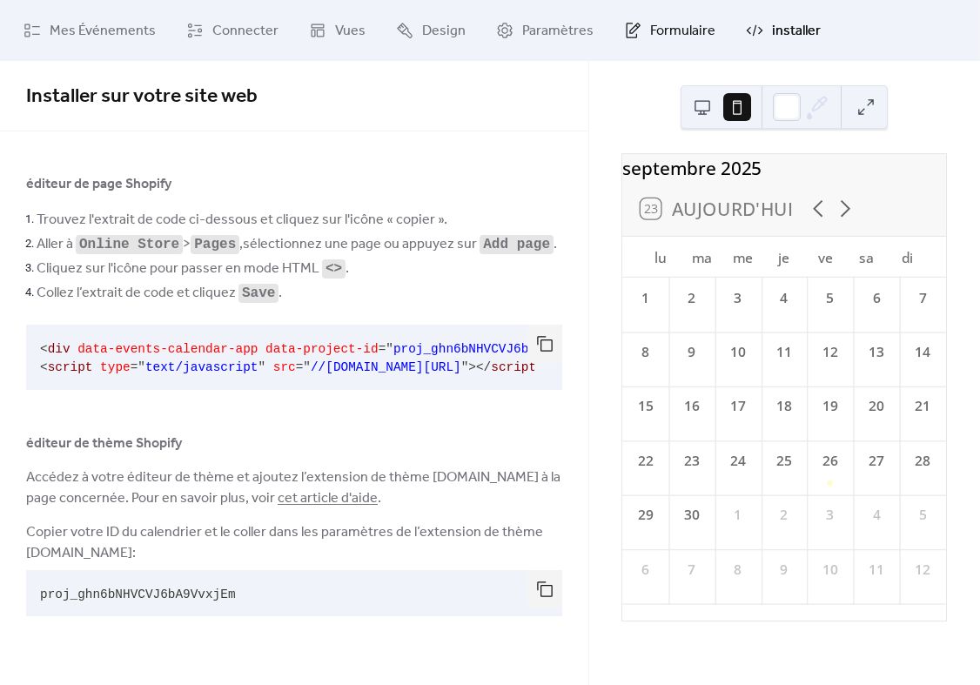
click at [671, 30] on span "Formulaire" at bounding box center [682, 31] width 65 height 21
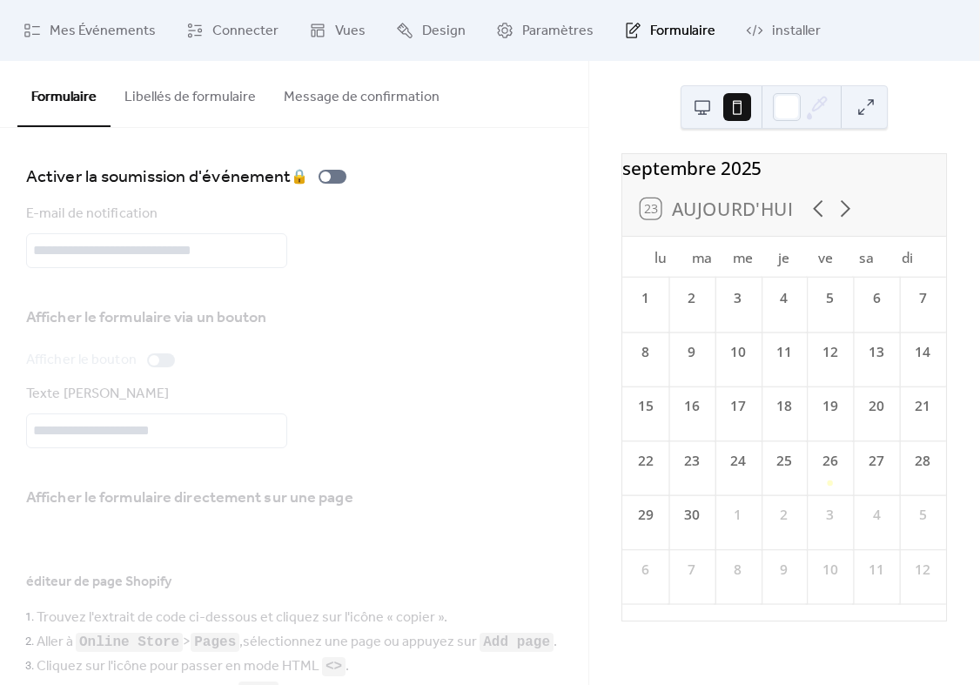
click at [198, 91] on button "Libellés de formulaire" at bounding box center [190, 93] width 159 height 64
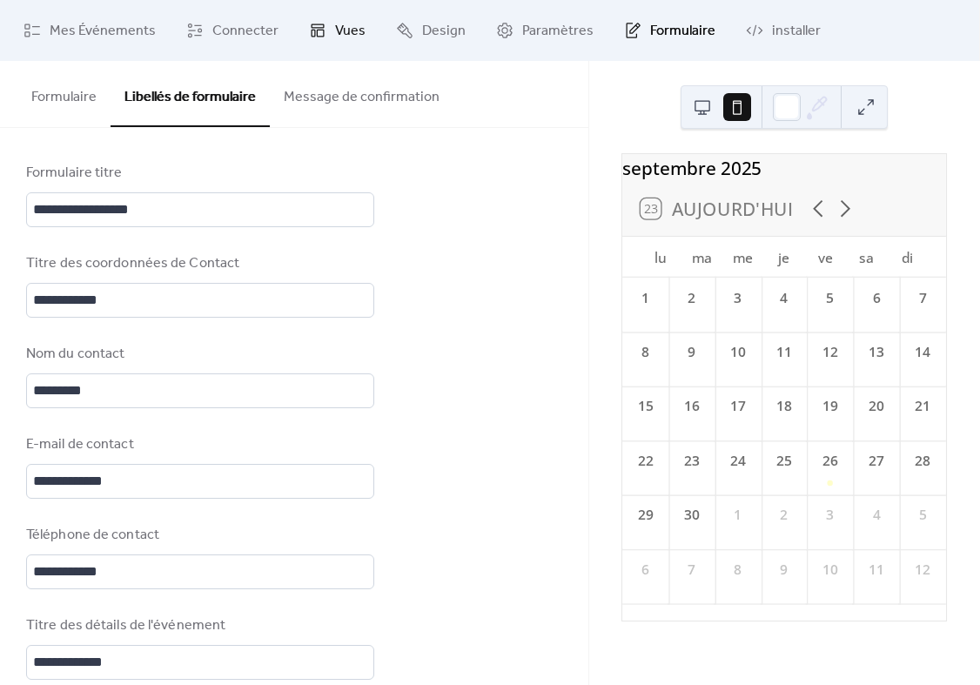
click at [325, 43] on link "Vues" at bounding box center [337, 30] width 83 height 47
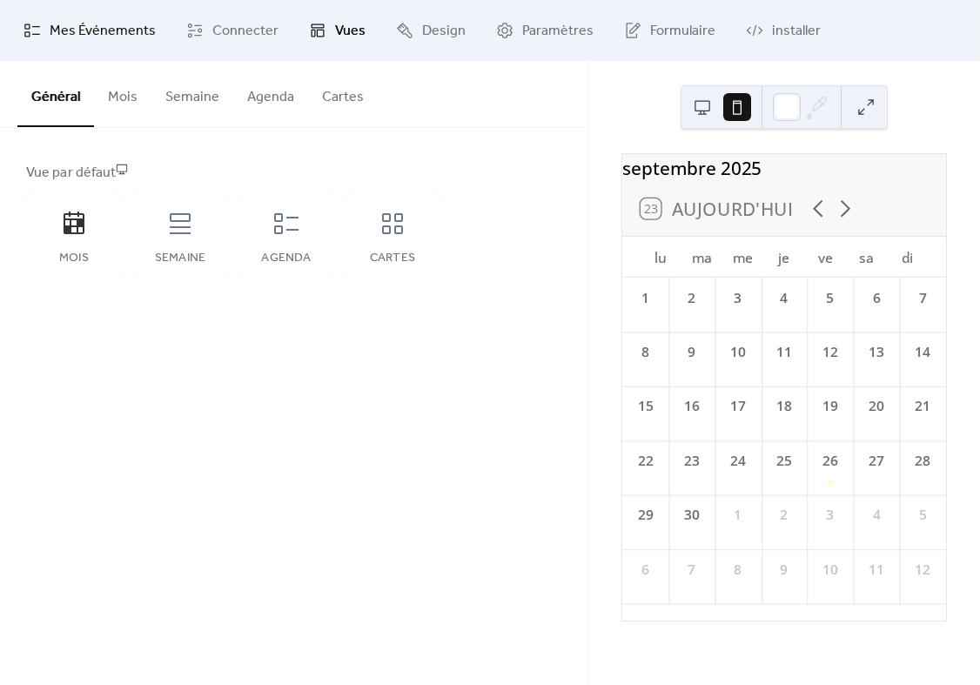
click at [101, 50] on link "Mes Événements" at bounding box center [89, 30] width 158 height 47
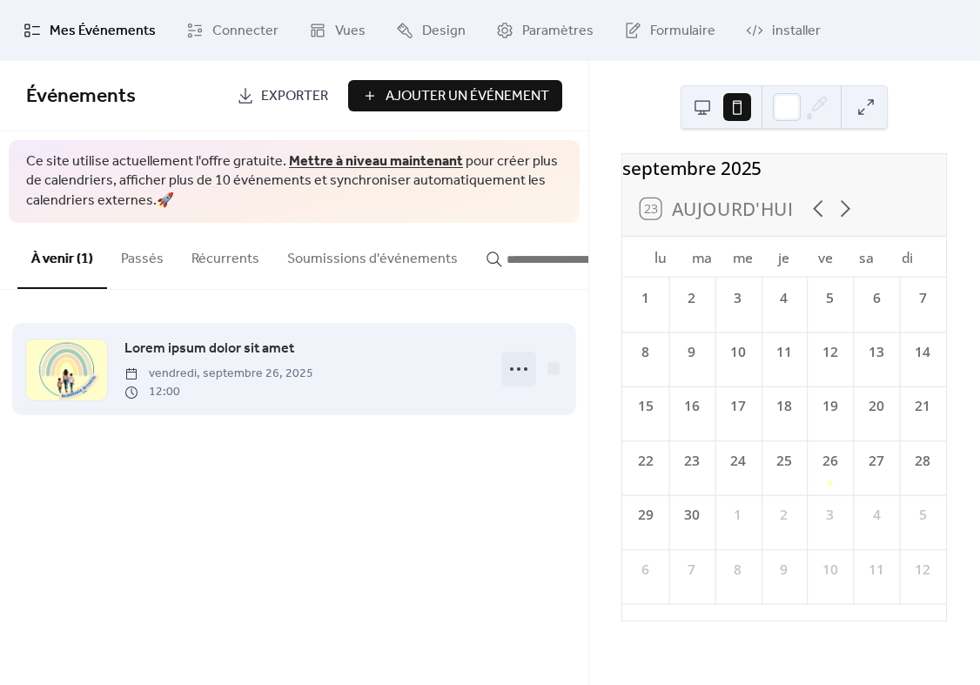
click at [510, 370] on circle at bounding box center [511, 368] width 3 height 3
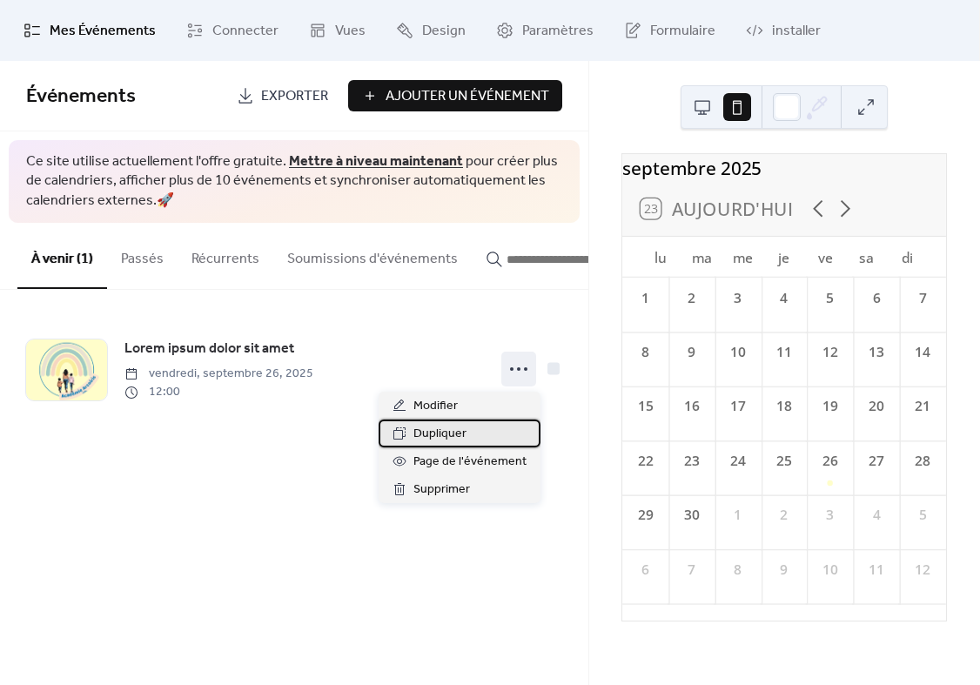
click at [487, 421] on div "Dupliquer" at bounding box center [460, 433] width 162 height 28
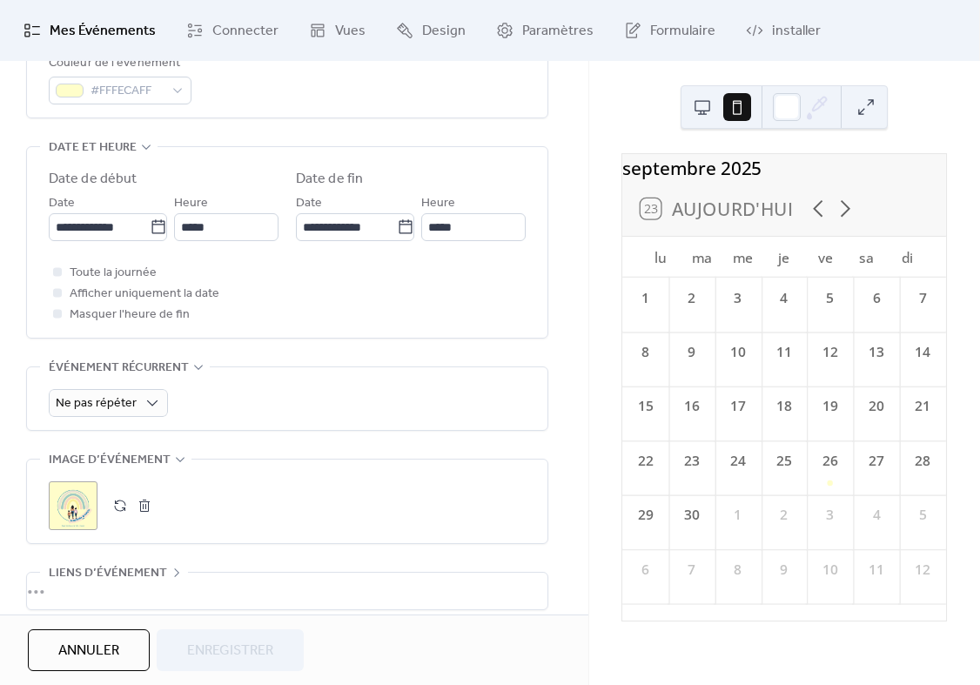
scroll to position [519, 0]
click at [100, 235] on input "**********" at bounding box center [99, 226] width 101 height 28
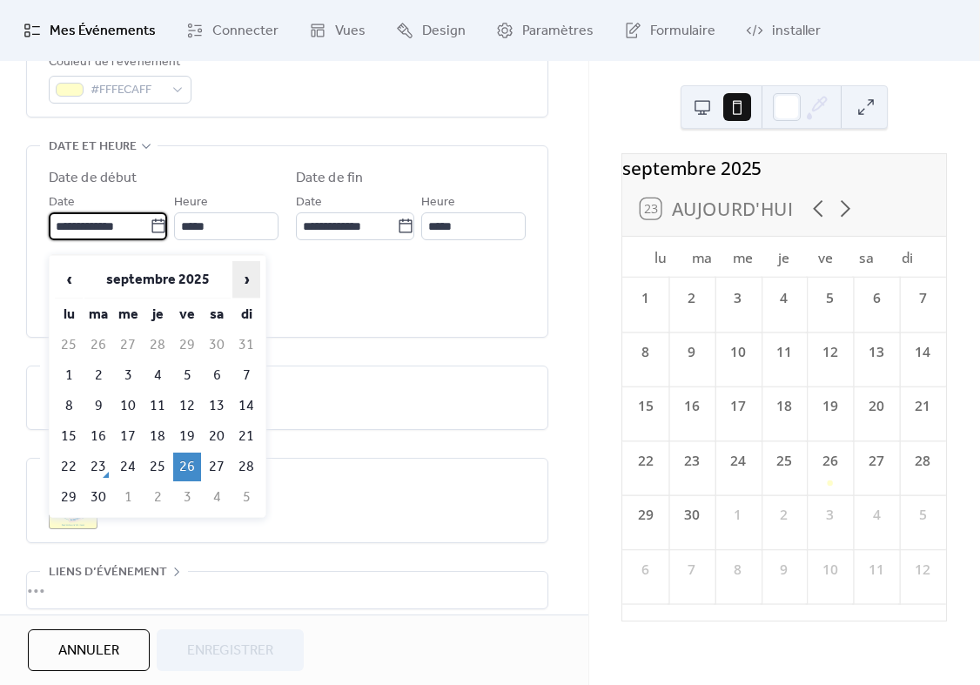
click at [244, 285] on span "›" at bounding box center [246, 279] width 26 height 35
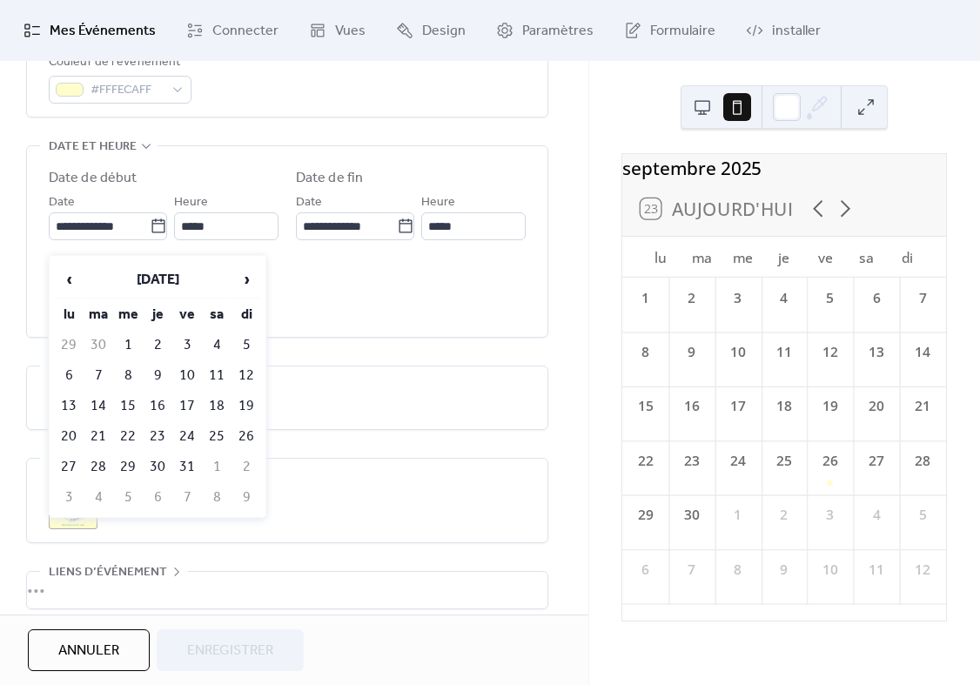
click at [206, 338] on td "4" at bounding box center [217, 345] width 28 height 29
type input "**********"
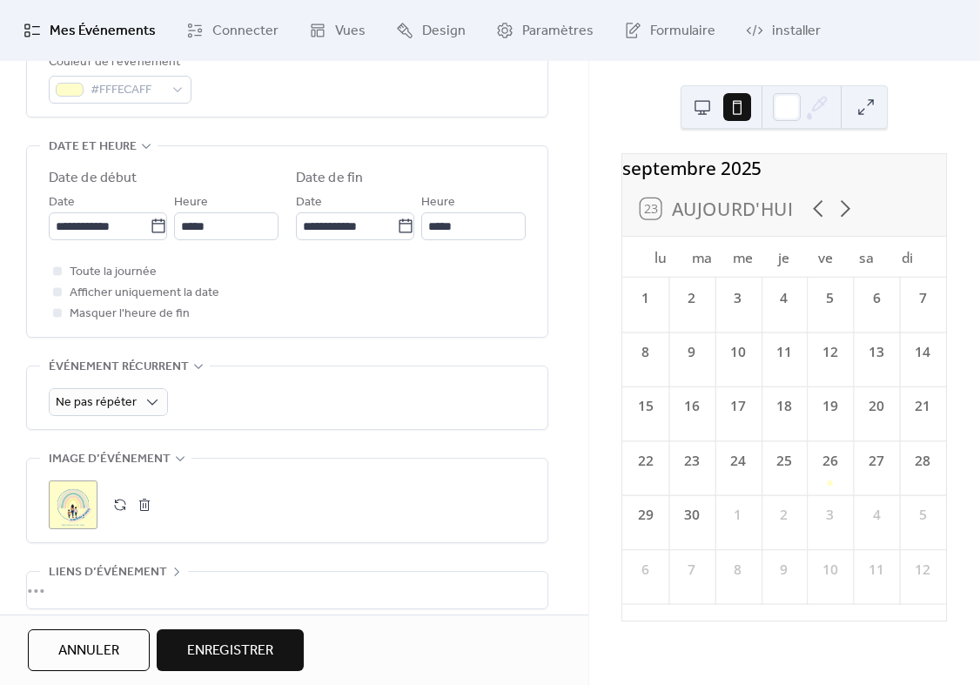
drag, startPoint x: 225, startPoint y: 640, endPoint x: 233, endPoint y: 615, distance: 25.9
click at [225, 641] on span "Enregistrer" at bounding box center [230, 651] width 86 height 21
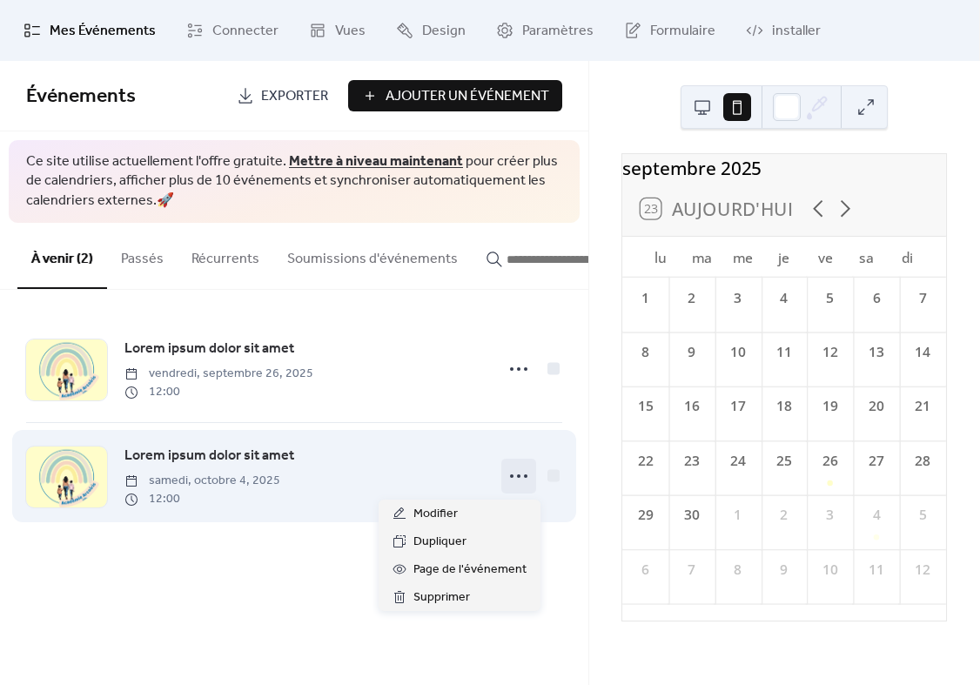
click at [513, 477] on icon at bounding box center [519, 476] width 28 height 28
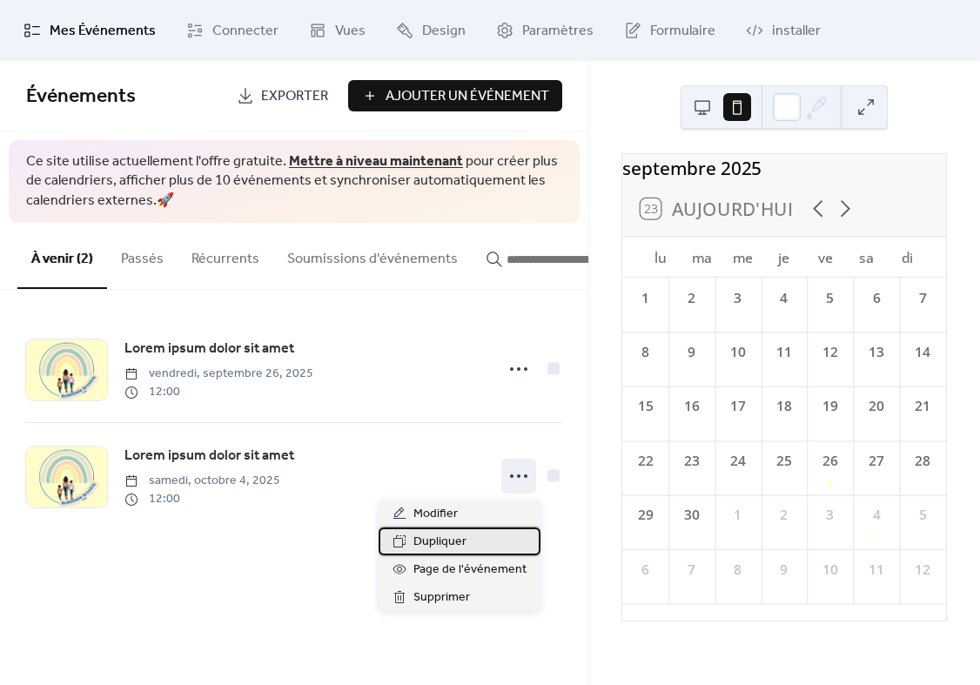
click at [472, 546] on div "Dupliquer" at bounding box center [460, 541] width 162 height 28
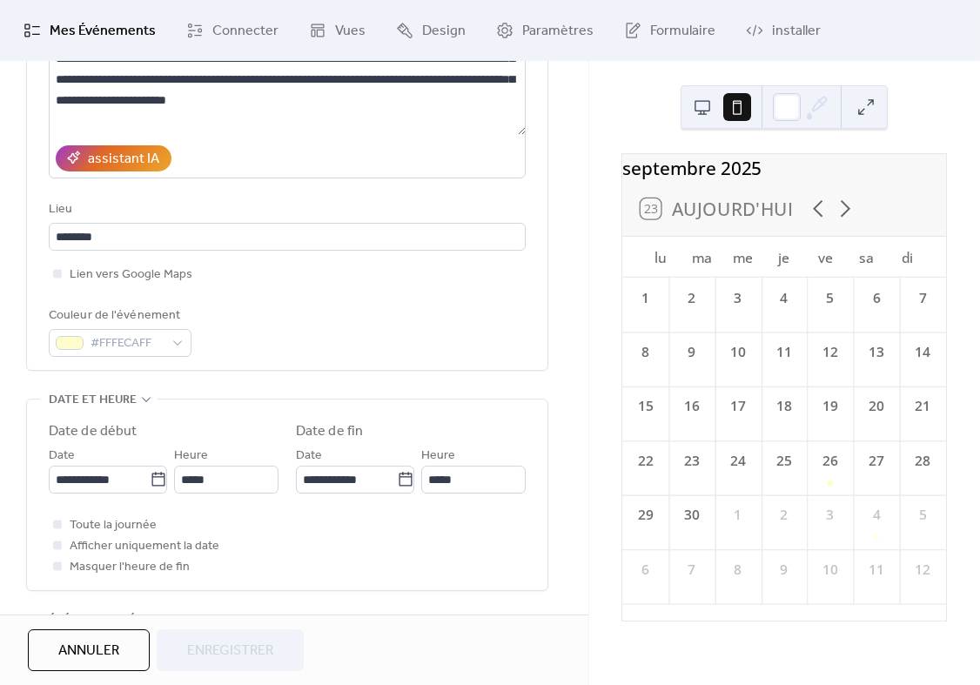
scroll to position [311, 0]
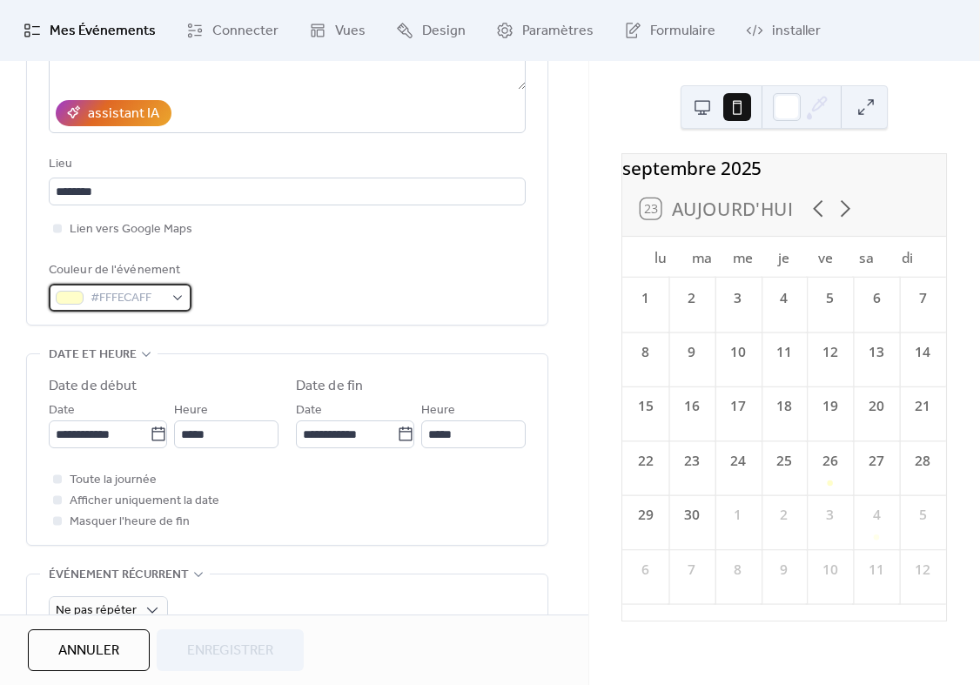
click at [162, 309] on span "#FFFECAFF" at bounding box center [127, 298] width 73 height 21
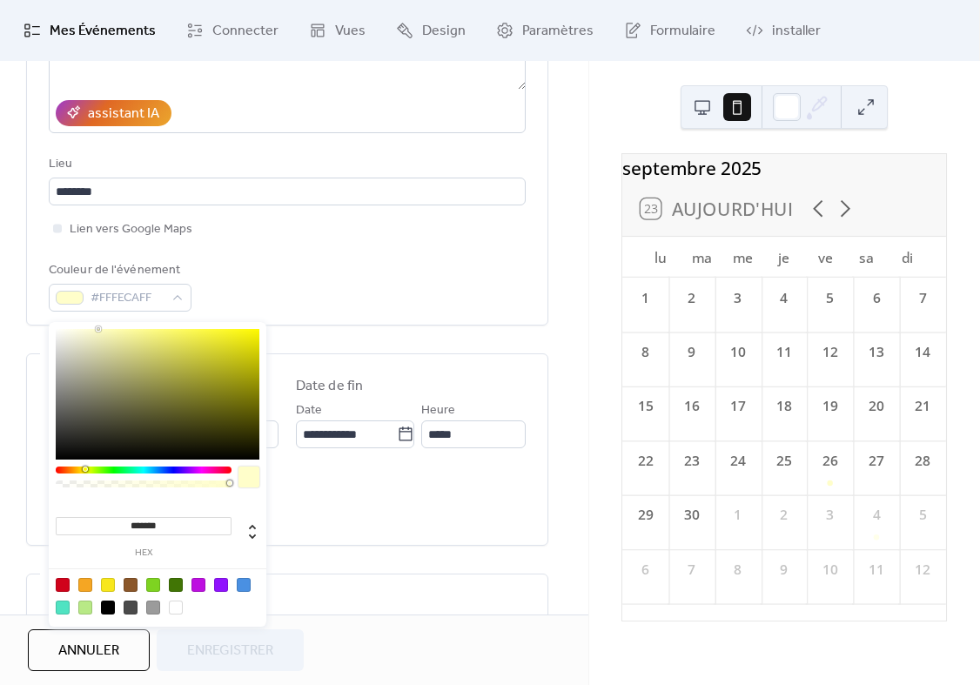
click at [65, 606] on div at bounding box center [63, 607] width 14 height 14
type input "*******"
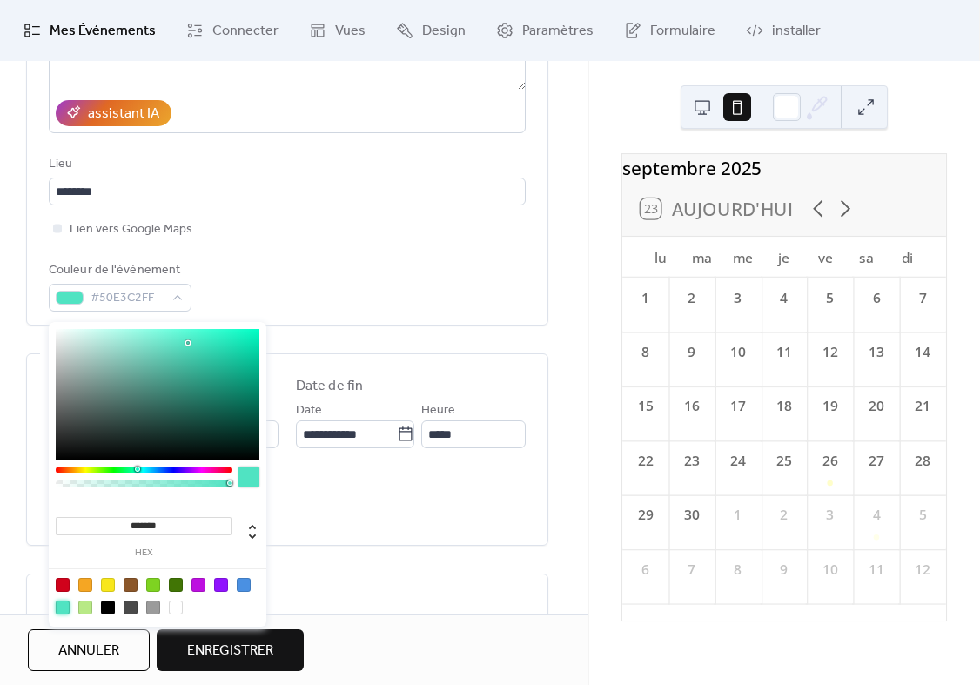
click at [333, 532] on div "Toute la journée Afficher uniquement la date Masquer l'heure de fin" at bounding box center [287, 500] width 477 height 63
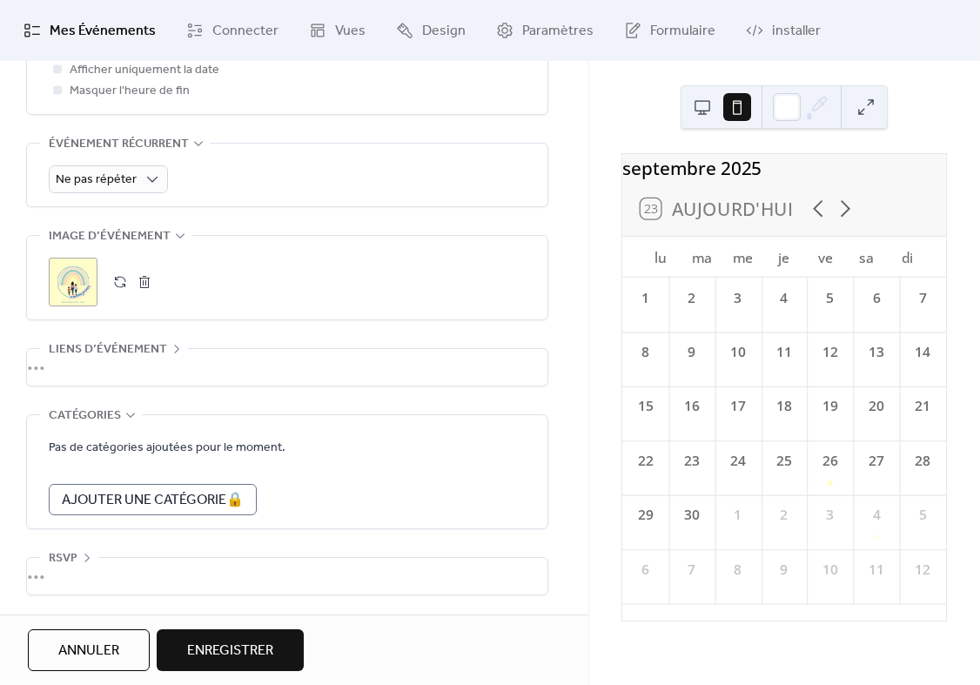
scroll to position [755, 0]
click at [223, 641] on span "Enregistrer" at bounding box center [230, 651] width 86 height 21
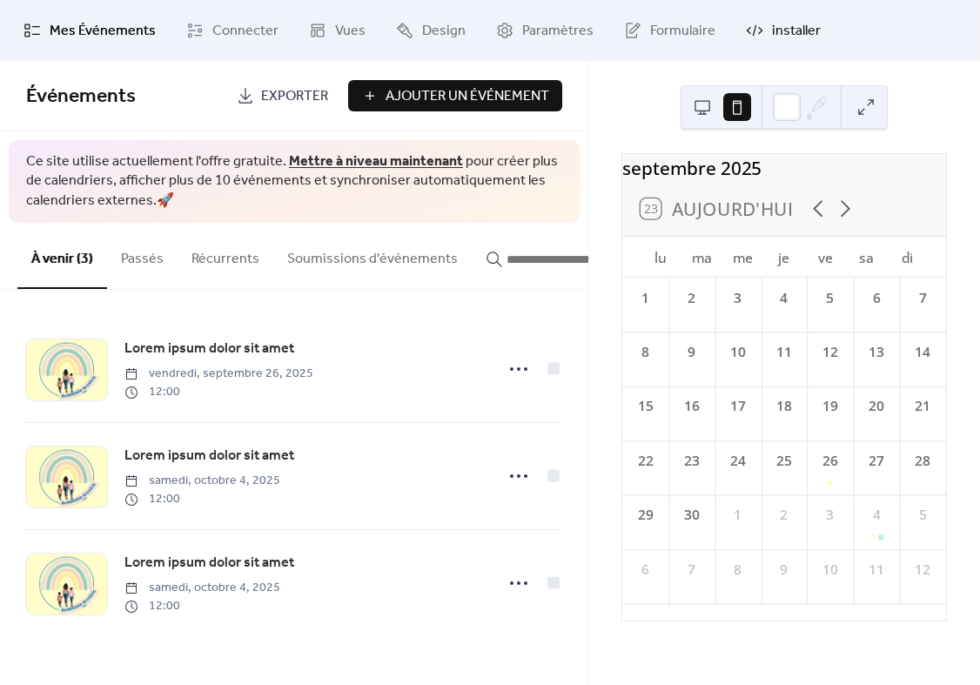
click at [772, 30] on span "installer" at bounding box center [796, 31] width 49 height 21
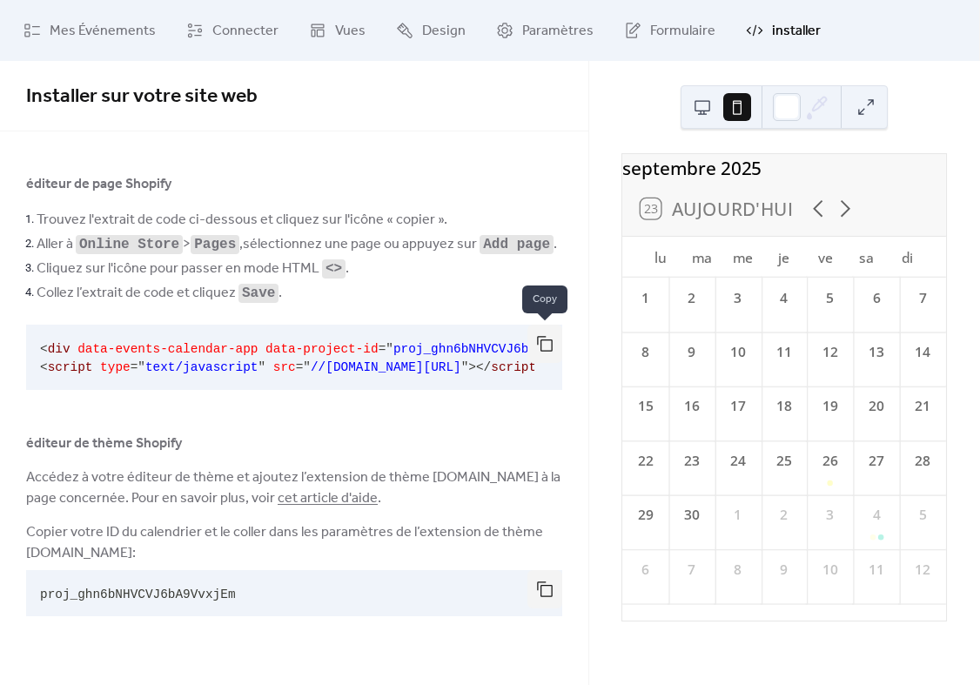
click at [539, 353] on button "button" at bounding box center [544, 344] width 35 height 38
click at [540, 587] on button "button" at bounding box center [544, 589] width 35 height 38
click at [547, 340] on button "button" at bounding box center [544, 344] width 35 height 38
click at [543, 348] on button "button" at bounding box center [544, 344] width 35 height 38
click at [543, 341] on button "button" at bounding box center [544, 344] width 35 height 38
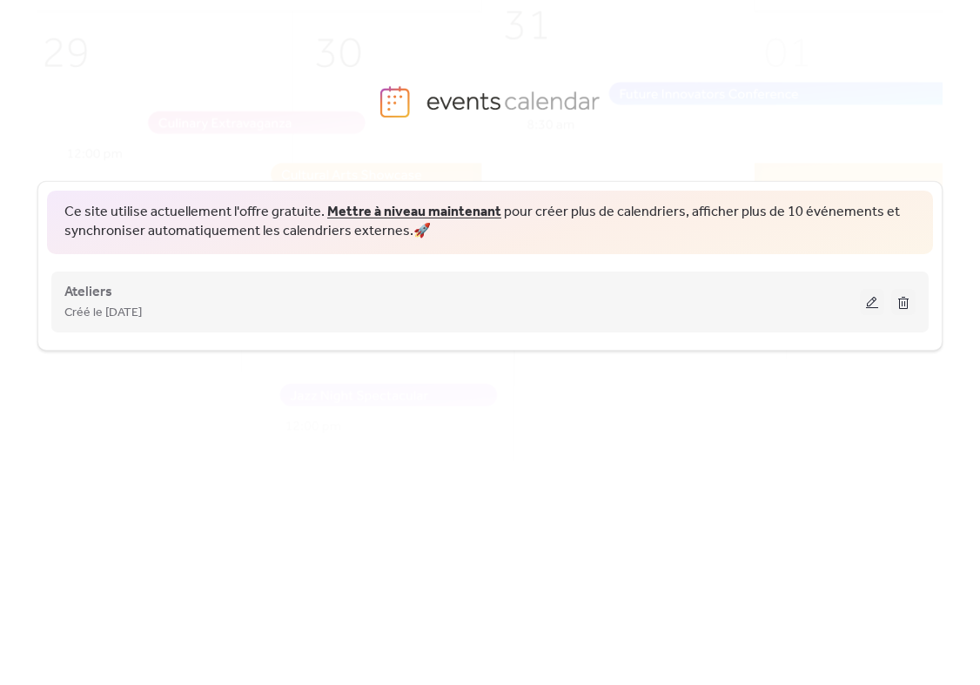
click at [534, 314] on div "Créé le 23-sept.-2025" at bounding box center [461, 312] width 795 height 21
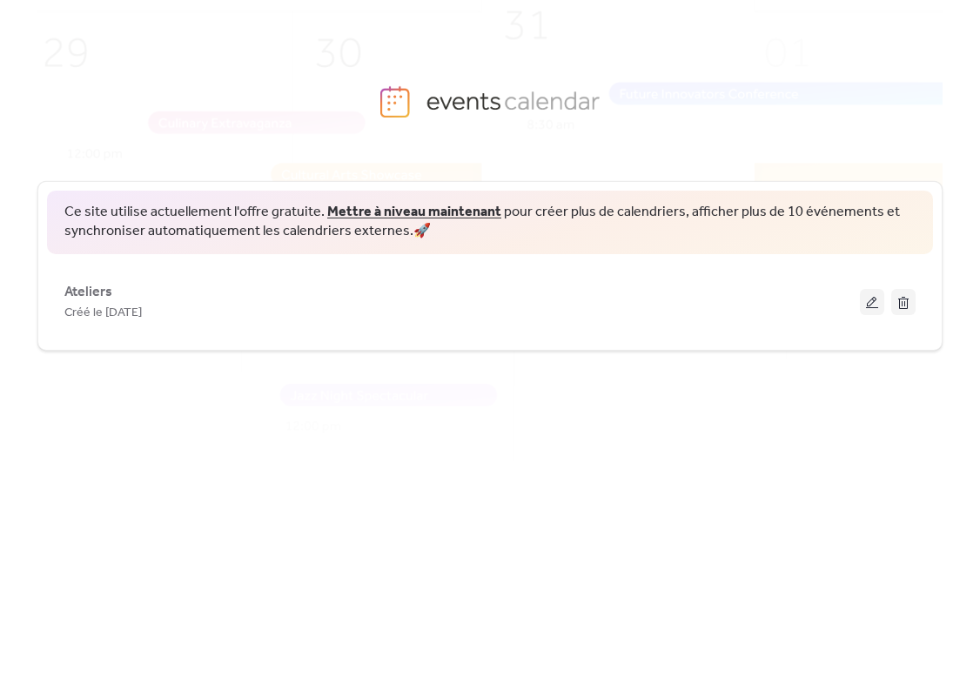
click at [865, 298] on button at bounding box center [872, 302] width 24 height 26
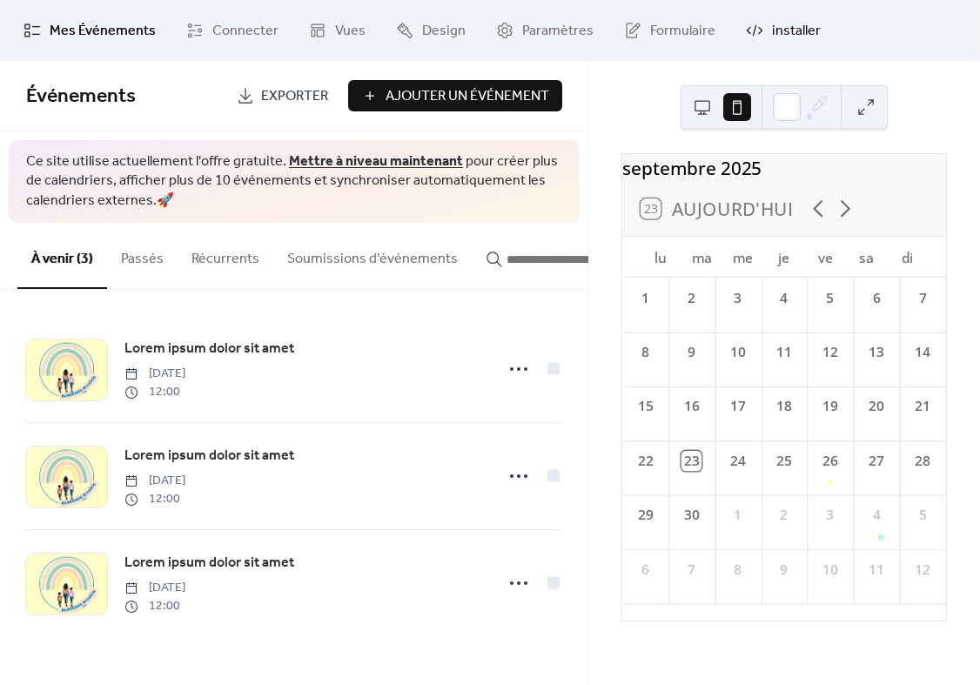
click at [772, 31] on span "installer" at bounding box center [796, 31] width 49 height 21
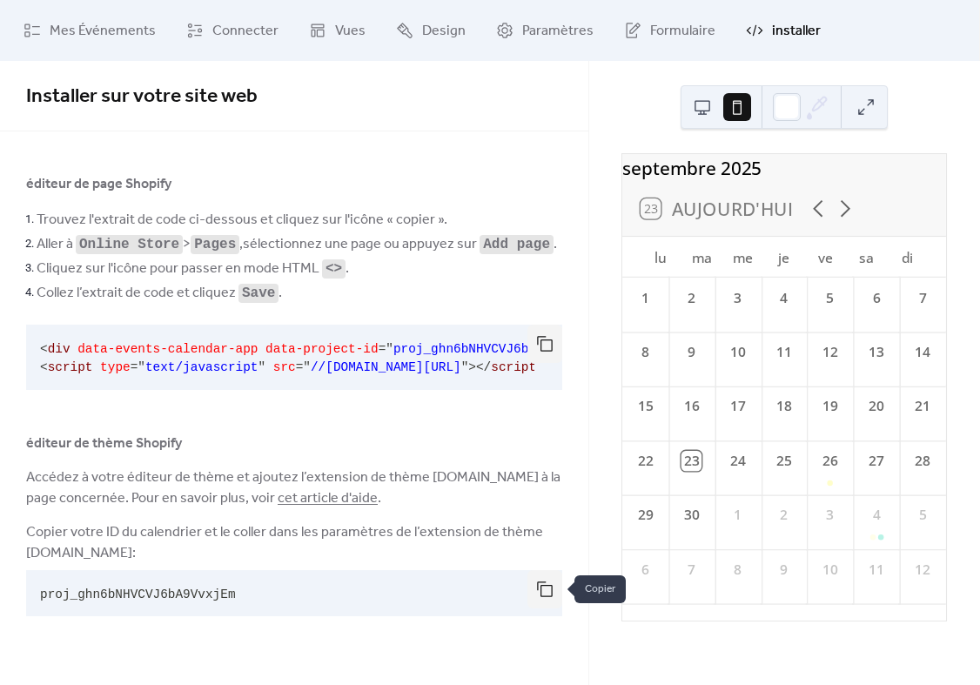
click at [536, 586] on button "button" at bounding box center [544, 589] width 35 height 38
click at [557, 580] on button "button" at bounding box center [544, 589] width 35 height 38
click at [205, 18] on link "Connecter" at bounding box center [232, 30] width 118 height 47
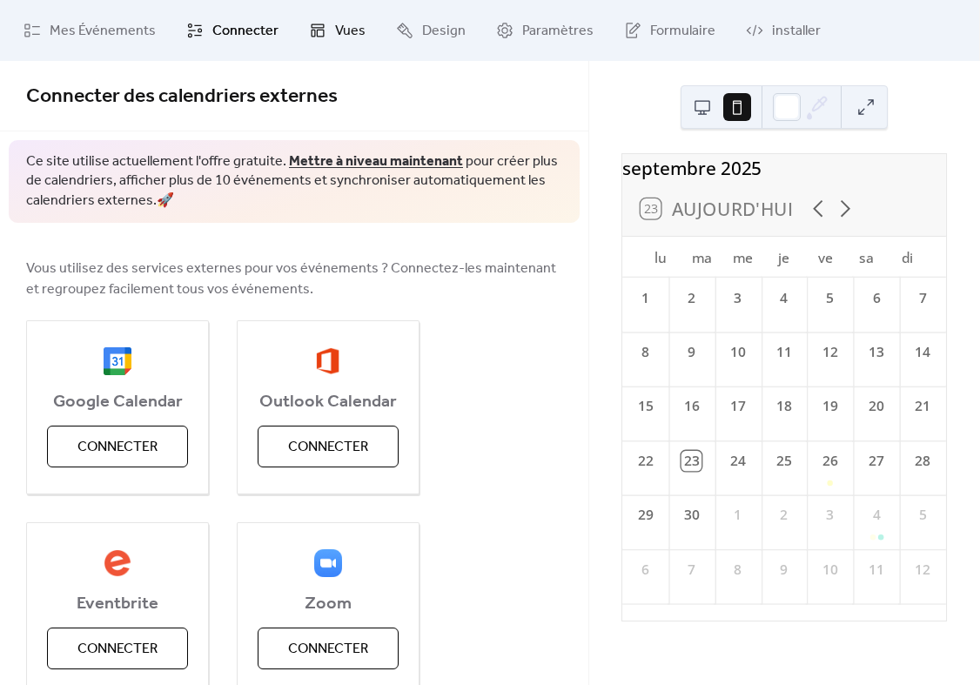
click at [300, 30] on link "Vues" at bounding box center [337, 30] width 83 height 47
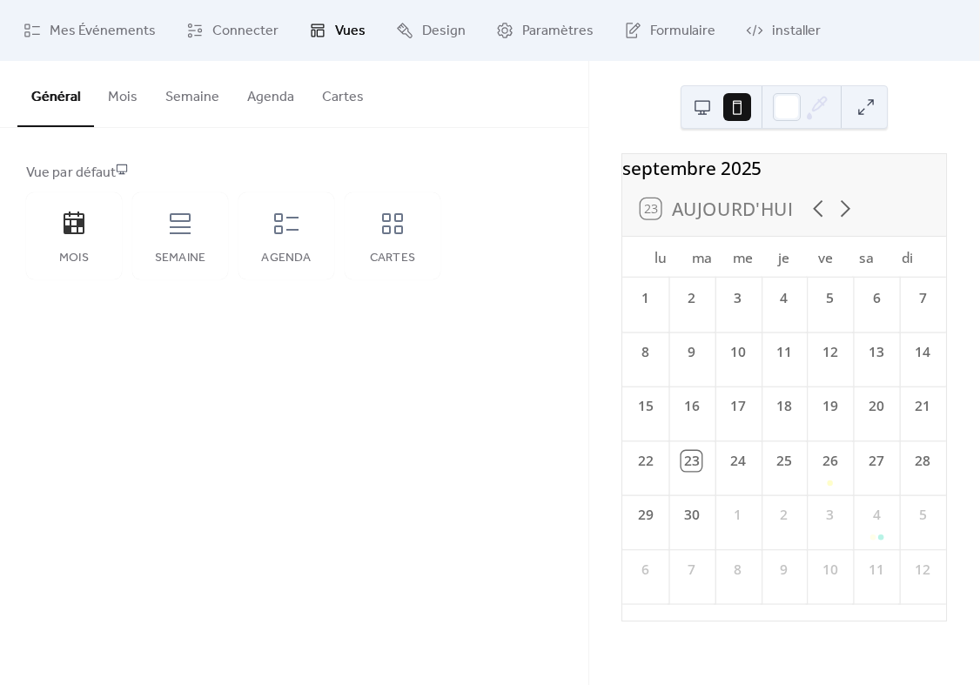
click at [369, 34] on link "Vues" at bounding box center [337, 30] width 83 height 47
click at [413, 33] on link "Design" at bounding box center [431, 30] width 96 height 47
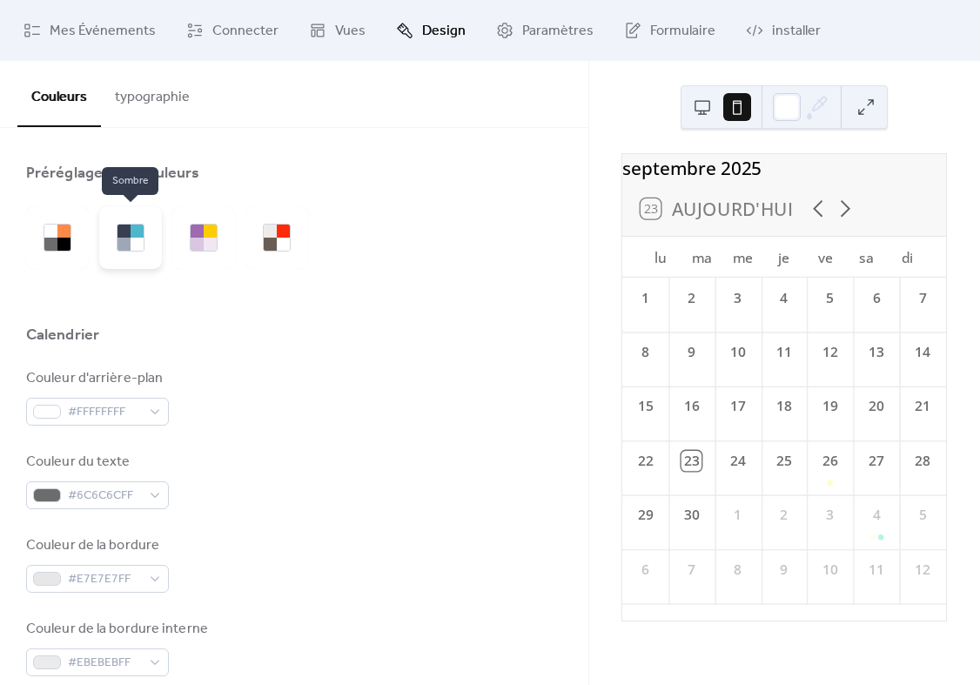
click at [143, 238] on div at bounding box center [137, 244] width 13 height 13
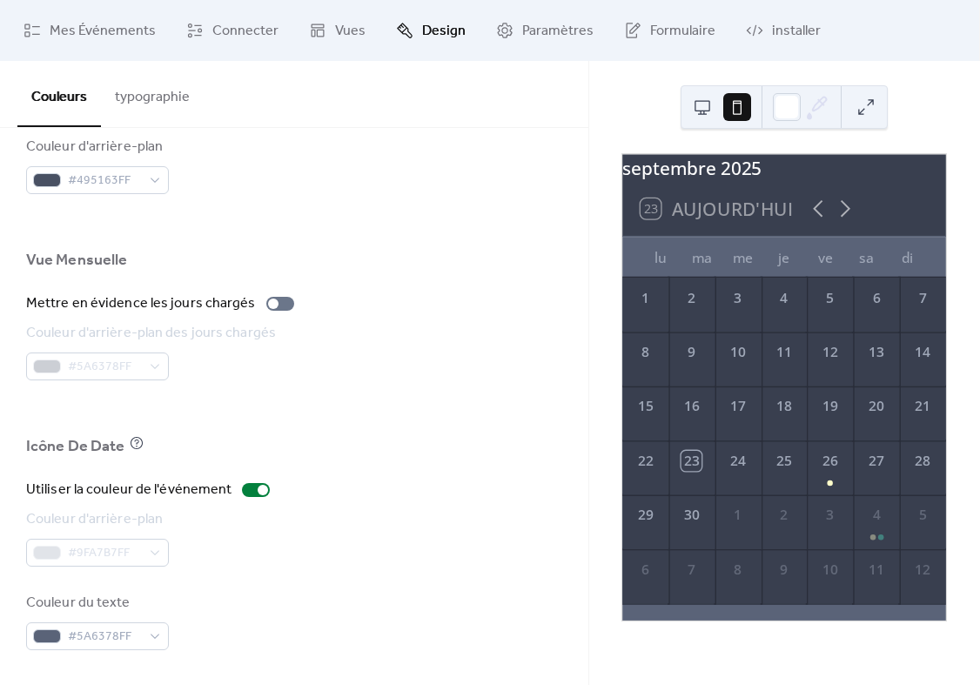
scroll to position [1130, 0]
click at [513, 22] on link "Paramètres" at bounding box center [545, 30] width 124 height 47
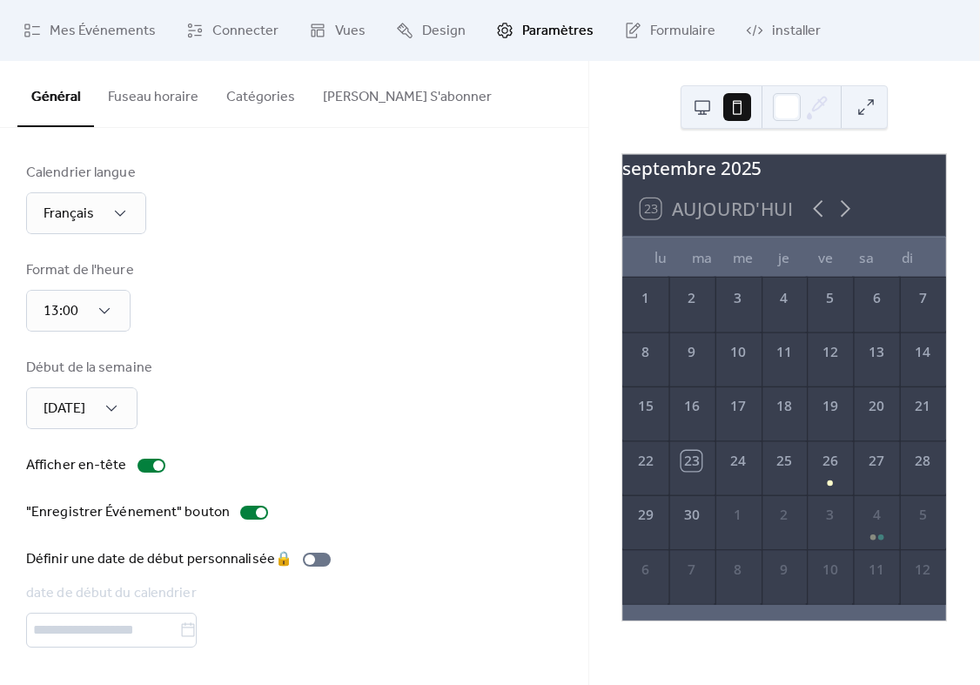
click at [256, 91] on button "Catégories" at bounding box center [260, 93] width 97 height 64
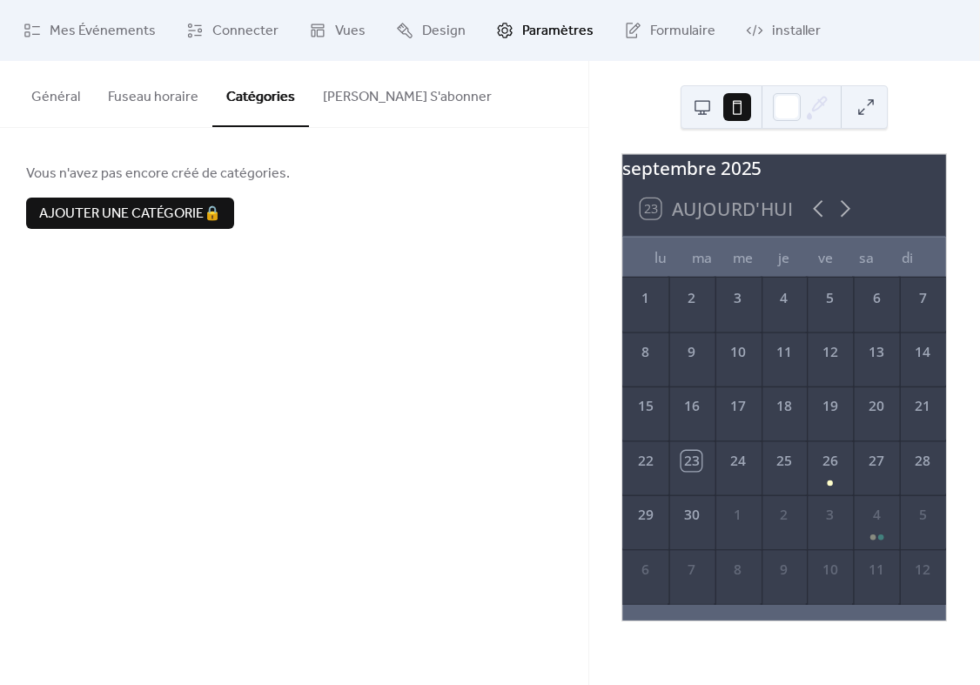
click at [177, 96] on button "Fuseau horaire" at bounding box center [153, 93] width 118 height 64
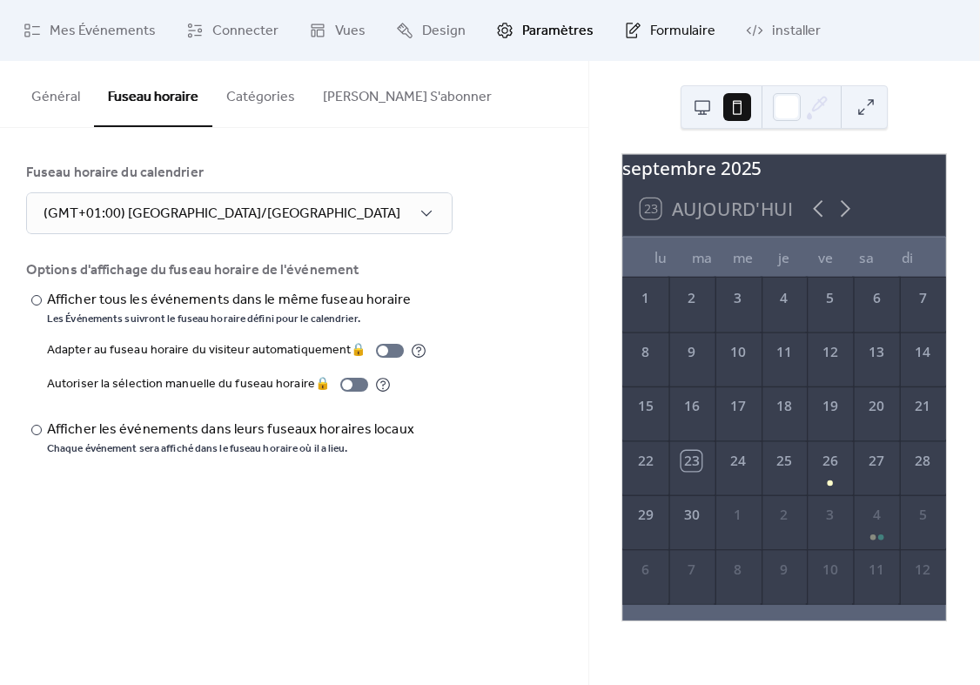
click at [655, 27] on span "Formulaire" at bounding box center [682, 31] width 65 height 21
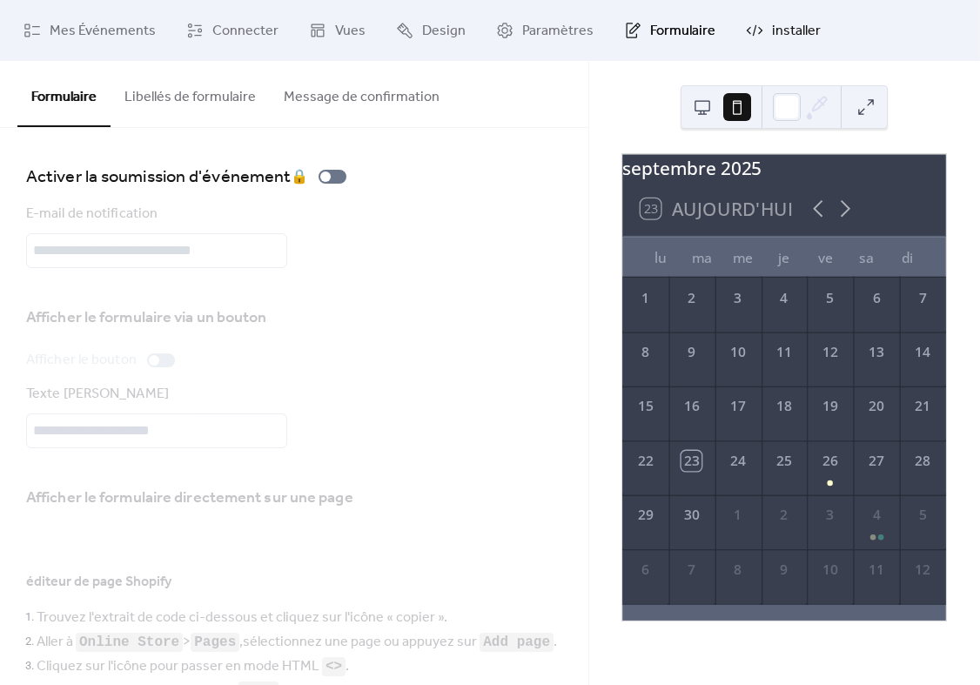
click at [781, 37] on span "installer" at bounding box center [796, 31] width 49 height 21
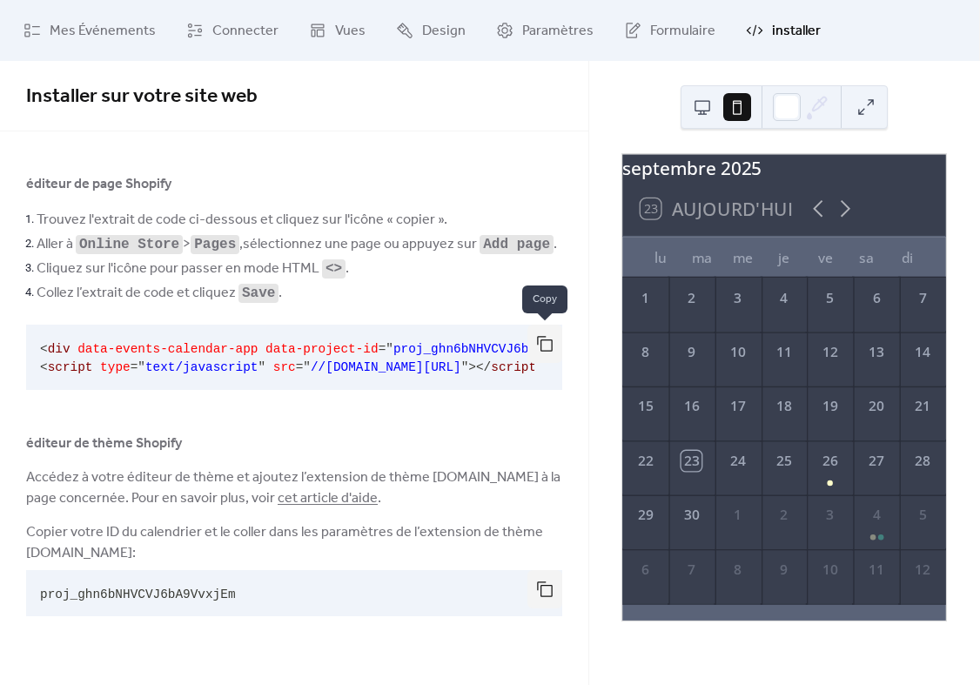
click at [542, 349] on button "button" at bounding box center [544, 344] width 35 height 38
